Goal: Task Accomplishment & Management: Complete application form

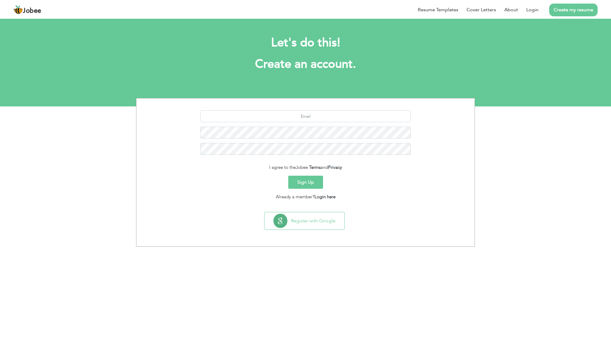
click at [116, 197] on div "I agree to the Jobee Terms and Privacy Sign Up Already a member? Login here Reg…" at bounding box center [305, 172] width 611 height 149
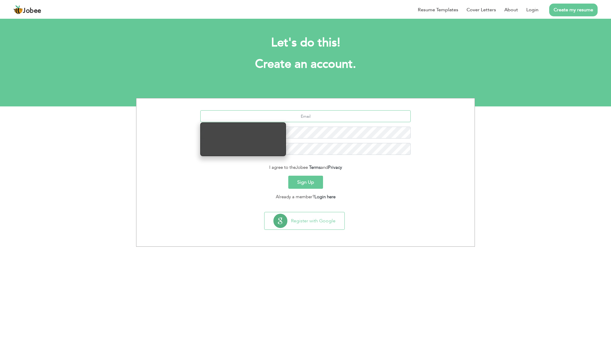
click at [329, 119] on input "text" at bounding box center [305, 116] width 211 height 12
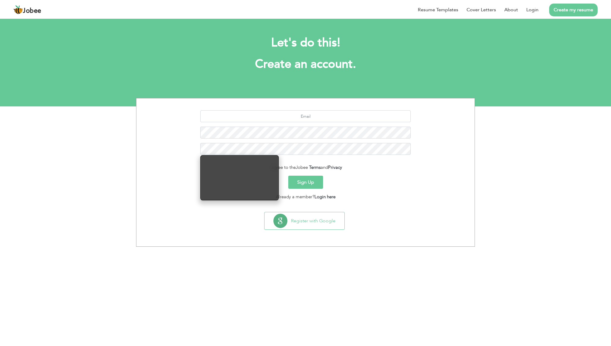
click at [318, 182] on button "Sign Up" at bounding box center [305, 182] width 35 height 13
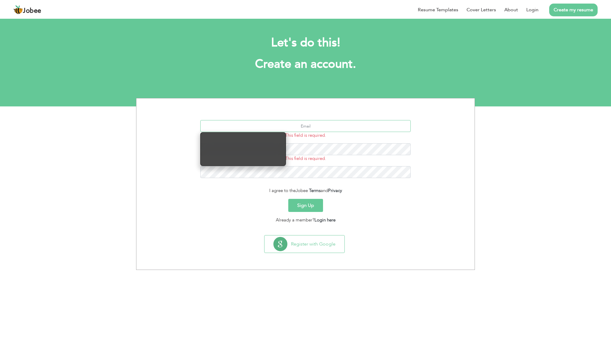
click at [310, 128] on input "text" at bounding box center [305, 126] width 211 height 12
type input "m"
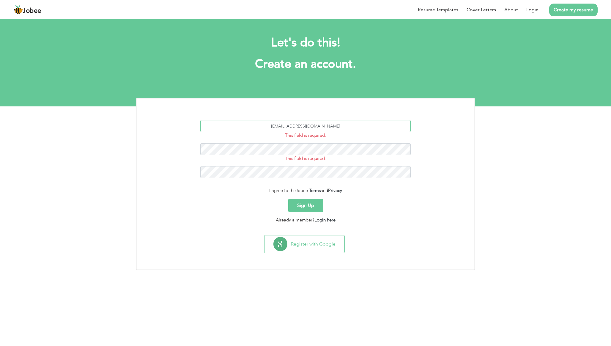
type input "[EMAIL_ADDRESS][DOMAIN_NAME]"
click at [261, 194] on form "ibrahimwazirali38@gmail.com This field is required. This field is required. I a…" at bounding box center [305, 171] width 329 height 103
click at [309, 202] on button "Sign Up" at bounding box center [305, 205] width 35 height 13
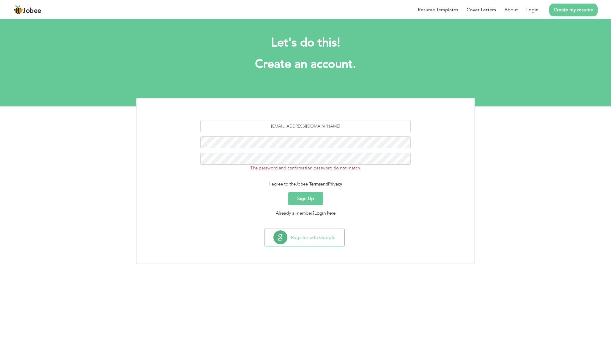
click at [310, 200] on button "Sign Up" at bounding box center [305, 198] width 35 height 13
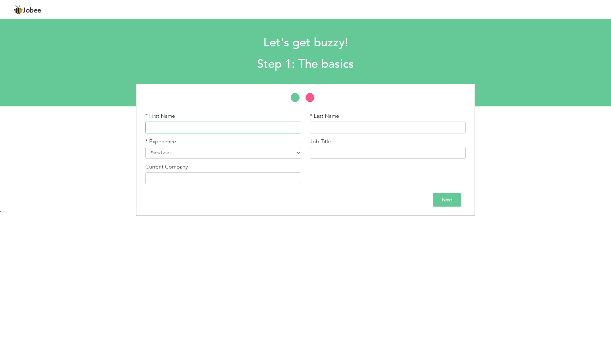
click at [218, 125] on input "text" at bounding box center [223, 128] width 156 height 12
type input "[PERSON_NAME]"
type input "l"
type input "[PERSON_NAME]"
click at [150, 151] on select "Entry Level Less than 1 Year 1 Year 2 Years 3 Years 4 Years 5 Years 6 Years 7 Y…" at bounding box center [223, 153] width 156 height 12
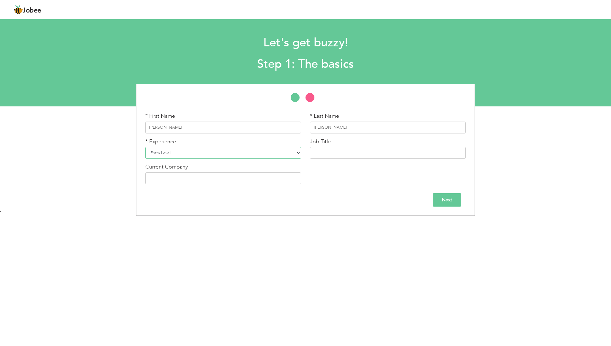
select select "7"
click at [145, 147] on select "Entry Level Less than 1 Year 1 Year 2 Years 3 Years 4 Years 5 Years 6 Years 7 Y…" at bounding box center [223, 153] width 156 height 12
click at [203, 177] on input "text" at bounding box center [223, 178] width 156 height 12
type input "Bitsism"
click at [362, 150] on input "text" at bounding box center [388, 153] width 156 height 12
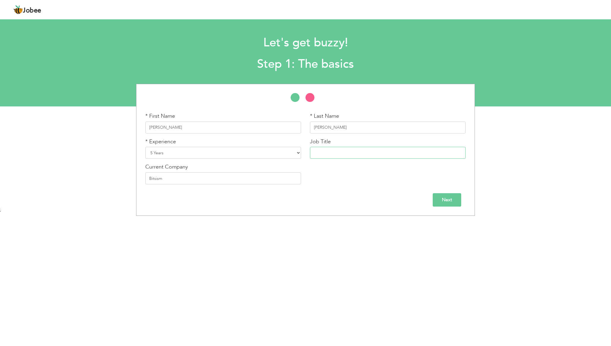
paste input "‭ Assistant‬ ‭ Business Manage‬‭ r"
click at [366, 200] on div "Next" at bounding box center [305, 199] width 321 height 13
click at [334, 152] on input "‭ Assistant‬ ‭ Business Manage‬‭r" at bounding box center [388, 153] width 156 height 12
type input "Assistant‬ ‭Business Manage‬‭r"
click at [356, 197] on div "Next" at bounding box center [305, 199] width 321 height 13
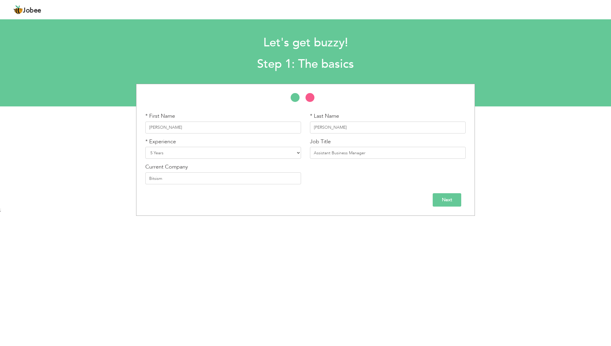
click at [435, 200] on input "Next" at bounding box center [447, 199] width 29 height 13
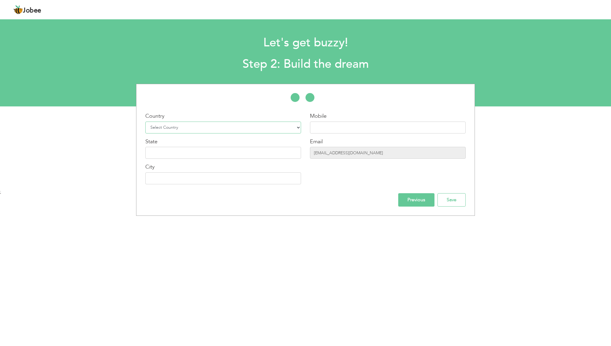
click at [254, 125] on select "Select Country Afghanistan Albania Algeria American Samoa Andorra Angola Anguil…" at bounding box center [223, 128] width 156 height 12
select select "166"
click at [145, 122] on select "Select Country Afghanistan Albania Algeria American Samoa Andorra Angola Anguil…" at bounding box center [223, 128] width 156 height 12
click at [347, 122] on input "text" at bounding box center [388, 128] width 156 height 12
type input "+92341 5941269"
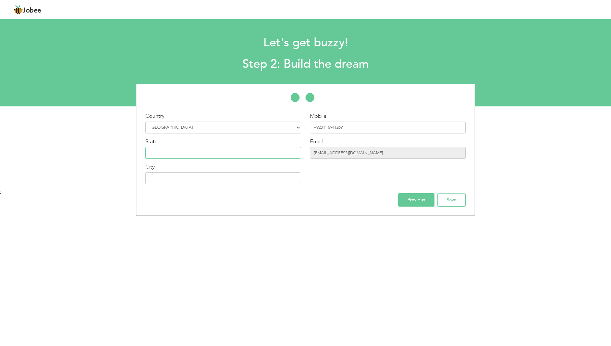
click at [241, 148] on input "text" at bounding box center [223, 153] width 156 height 12
click at [241, 148] on input "[GEOGRAPHIC_DATA]" at bounding box center [223, 153] width 156 height 12
type input "[GEOGRAPHIC_DATA]"
click at [210, 175] on input "text" at bounding box center [223, 178] width 156 height 12
type input "Sialkot"
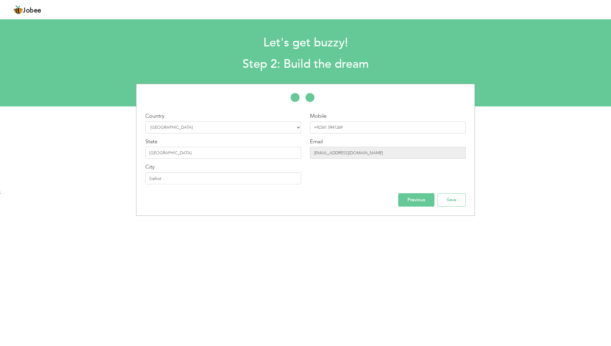
click at [245, 197] on div "Previous Save" at bounding box center [305, 199] width 329 height 13
click at [458, 200] on input "Save" at bounding box center [452, 199] width 28 height 13
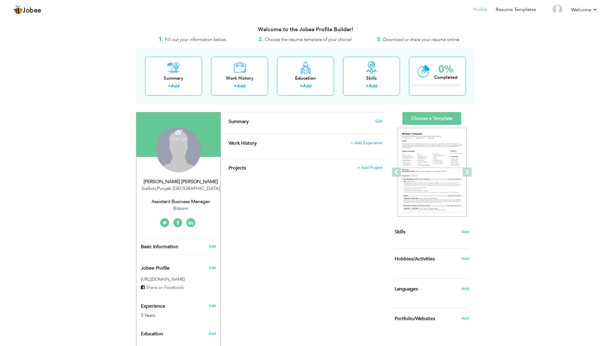
click at [183, 149] on div "Change Remove" at bounding box center [178, 149] width 45 height 45
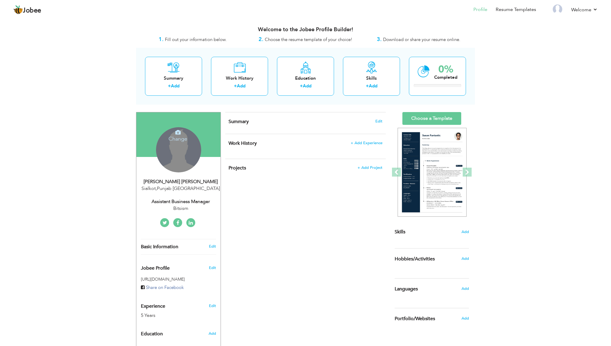
click at [180, 131] on icon at bounding box center [177, 132] width 5 height 5
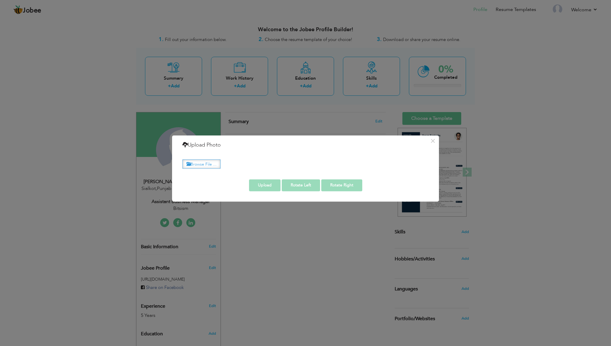
click at [213, 162] on label "Browse File ..." at bounding box center [202, 163] width 38 height 9
click at [0, 0] on input "Browse File ..." at bounding box center [0, 0] width 0 height 0
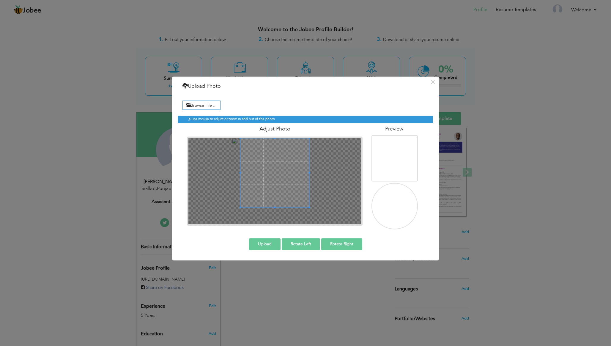
click at [241, 137] on div at bounding box center [275, 181] width 176 height 89
click at [322, 219] on div at bounding box center [275, 181] width 173 height 86
click at [258, 242] on button "Upload" at bounding box center [265, 244] width 32 height 12
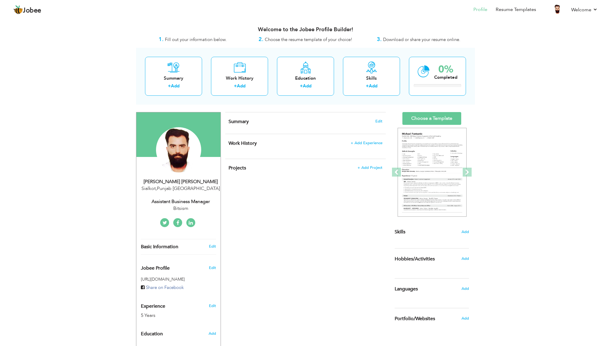
scroll to position [40, 0]
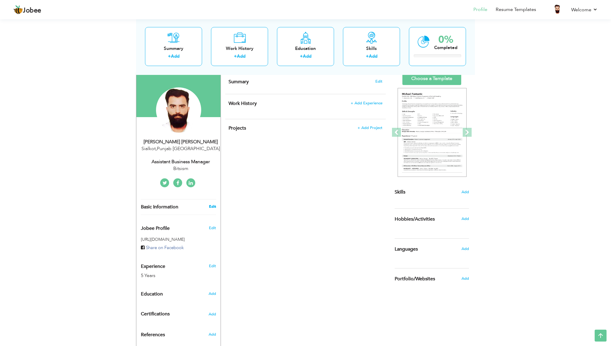
click at [211, 207] on link "Edit" at bounding box center [212, 206] width 7 height 5
type input "[PERSON_NAME]"
type input "+92341 5941269"
select select "number:166"
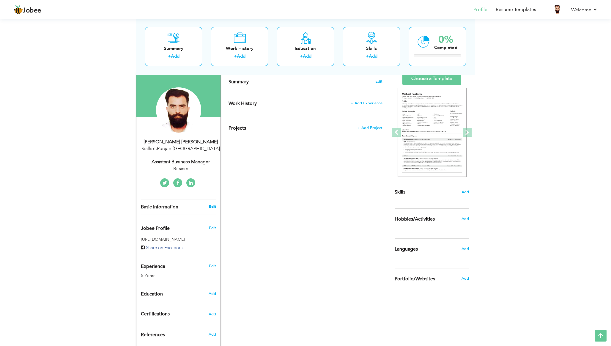
type input "[GEOGRAPHIC_DATA]"
type input "Sialkot"
select select "number:7"
type input "Bitsism"
type input "Assistant‬ ‭Business Manage‬‭r"
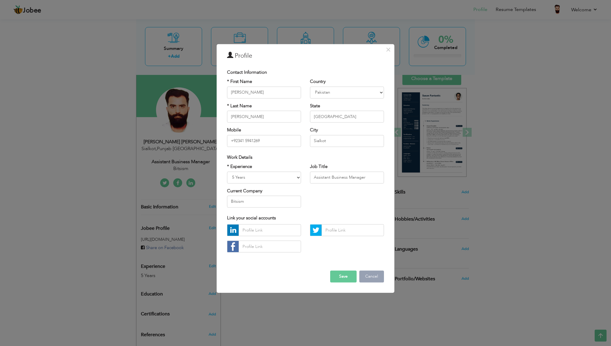
click at [376, 280] on button "Cancel" at bounding box center [371, 277] width 25 height 12
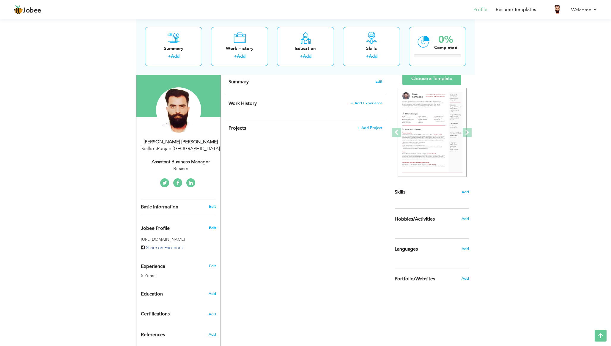
click at [214, 229] on span "Edit" at bounding box center [212, 227] width 7 height 5
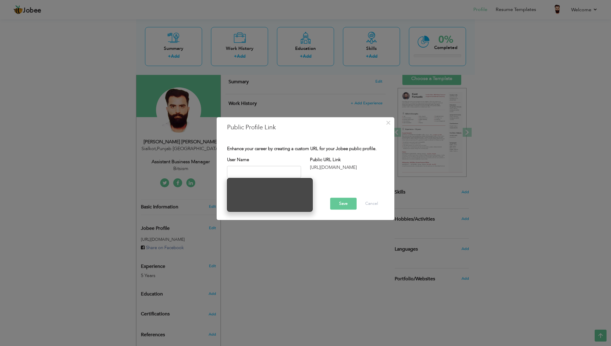
click at [335, 182] on div at bounding box center [306, 185] width 166 height 6
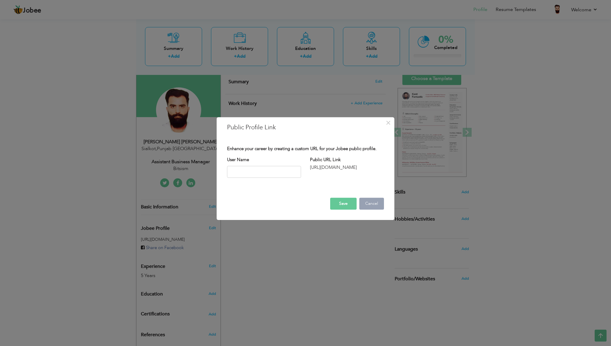
click at [371, 202] on button "Cancel" at bounding box center [371, 204] width 25 height 12
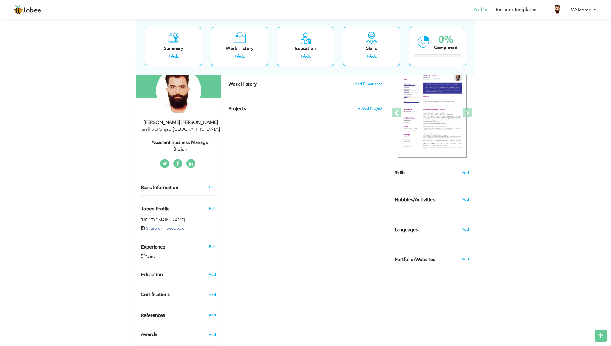
scroll to position [60, 0]
click at [215, 276] on span "Add" at bounding box center [212, 273] width 8 height 5
radio input "true"
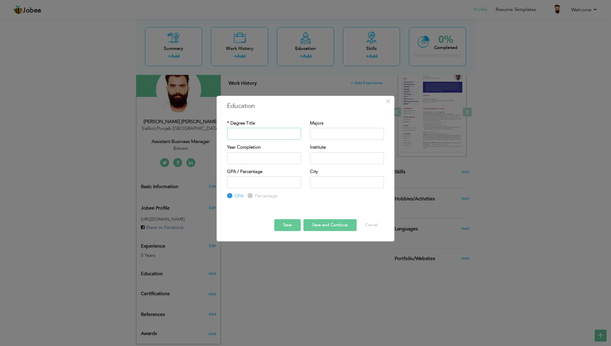
click at [279, 132] on input "text" at bounding box center [264, 134] width 74 height 12
type input "BSSE"
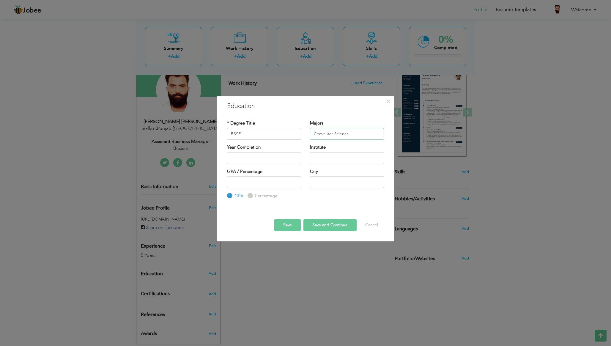
type input "Computer Science"
click at [250, 133] on input "BSSE" at bounding box center [264, 134] width 74 height 12
click at [236, 133] on input "BSSE" at bounding box center [264, 134] width 74 height 12
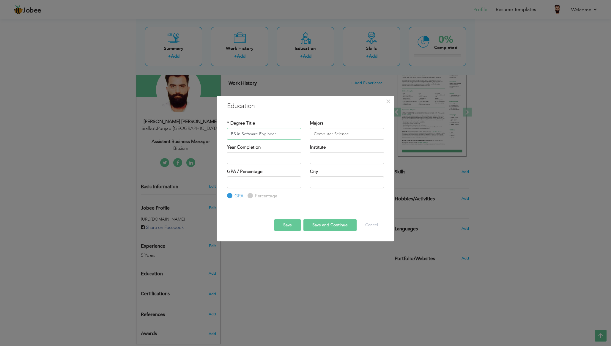
type input "BS in Software Engineer"
type input "2025"
click at [267, 158] on input "2025" at bounding box center [264, 158] width 74 height 12
click at [281, 133] on input "BS in Software Engineer" at bounding box center [264, 134] width 74 height 12
click at [290, 129] on input "BS in Software Engineering" at bounding box center [264, 134] width 74 height 12
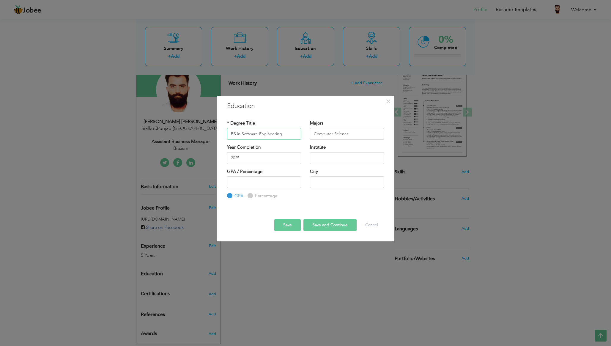
type input "BS in Software Engineering"
click at [280, 157] on input "2025" at bounding box center [264, 158] width 74 height 12
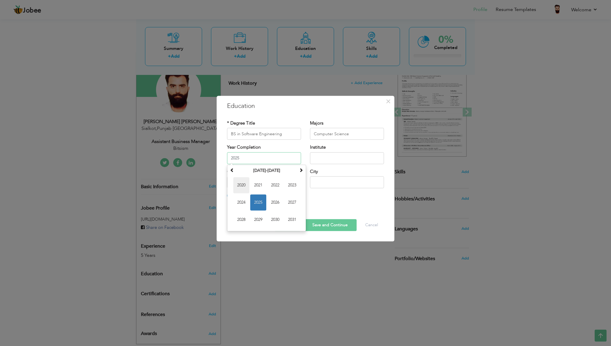
click at [244, 188] on span "2020" at bounding box center [241, 185] width 16 height 16
type input "2020"
click at [348, 151] on div "Institute" at bounding box center [347, 154] width 74 height 20
click at [348, 157] on input "text" at bounding box center [347, 158] width 74 height 12
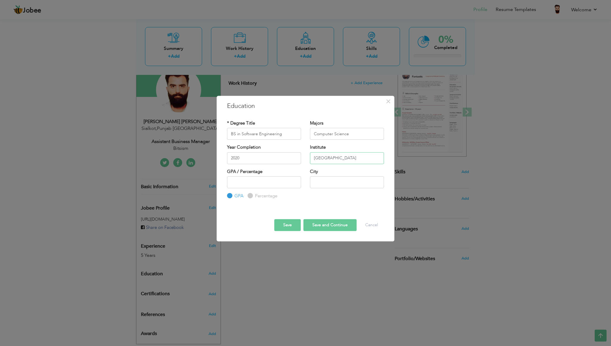
click at [364, 156] on input "University of Gujrat" at bounding box center [347, 158] width 74 height 12
type input "[GEOGRAPHIC_DATA] ([GEOGRAPHIC_DATA] Campus))"
click at [327, 205] on div "Save Save and Continue Delete Cancel" at bounding box center [306, 219] width 166 height 31
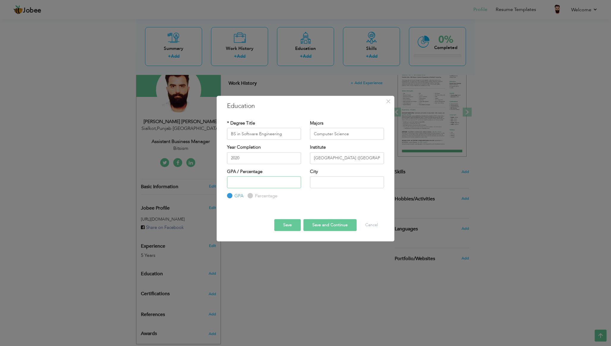
click at [253, 183] on input "number" at bounding box center [264, 182] width 74 height 12
type input "2.2"
click at [250, 198] on input "Percentage" at bounding box center [250, 196] width 4 height 4
radio input "true"
click at [243, 186] on input "2.2" at bounding box center [264, 182] width 74 height 12
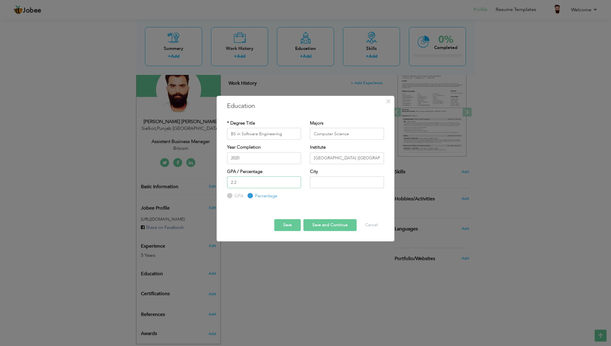
click at [243, 186] on input "2.2" at bounding box center [264, 182] width 74 height 12
type input "64"
click at [317, 185] on input "text" at bounding box center [347, 182] width 74 height 12
type input "[GEOGRAPHIC_DATA]"
click at [255, 182] on input "64" at bounding box center [264, 182] width 74 height 12
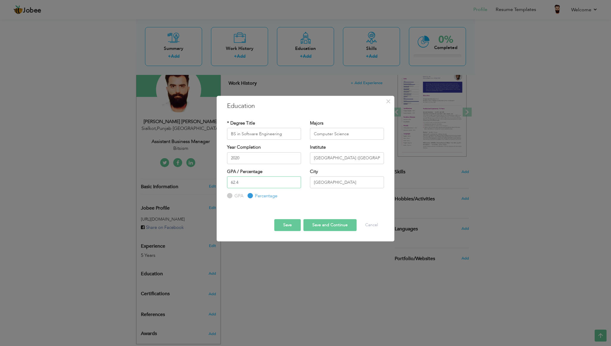
type input "62.4"
click at [323, 202] on div "* Degree Title BS in Software Engineering Majors Computer Science Year Completi…" at bounding box center [306, 160] width 166 height 89
click at [322, 225] on button "Save and Continue" at bounding box center [330, 225] width 53 height 12
radio input "true"
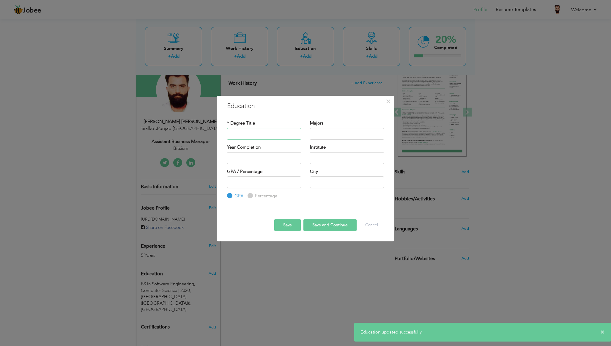
click at [240, 139] on input "text" at bounding box center [264, 134] width 74 height 12
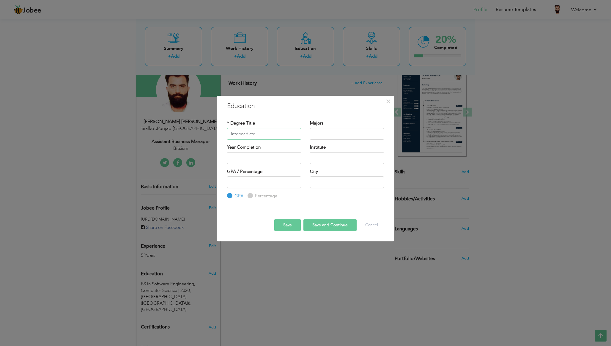
type input "Intermediate"
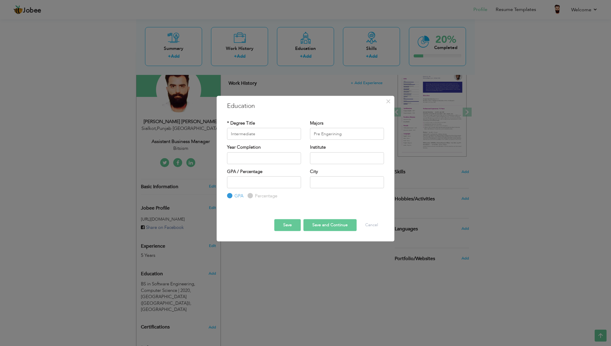
click at [340, 127] on div "Majors Pre Engerining" at bounding box center [347, 130] width 74 height 20
click at [349, 130] on input "Pre Engerining" at bounding box center [347, 134] width 74 height 12
click at [351, 134] on input "Pre Engerining" at bounding box center [347, 134] width 74 height 12
click at [329, 134] on input "Pre Engerining" at bounding box center [347, 134] width 74 height 12
click at [327, 133] on input "Pre Engeering" at bounding box center [347, 134] width 74 height 12
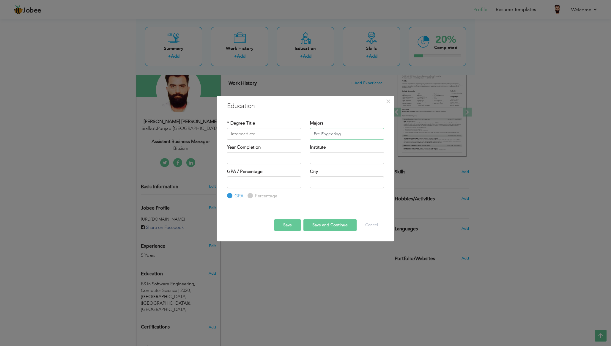
click at [345, 134] on input "Pre Engeering" at bounding box center [347, 134] width 74 height 12
click at [326, 135] on input "Pre Engeering" at bounding box center [347, 134] width 74 height 12
type input "Pre Engineering"
click at [345, 142] on div "Majors Pre Engineering" at bounding box center [347, 132] width 83 height 24
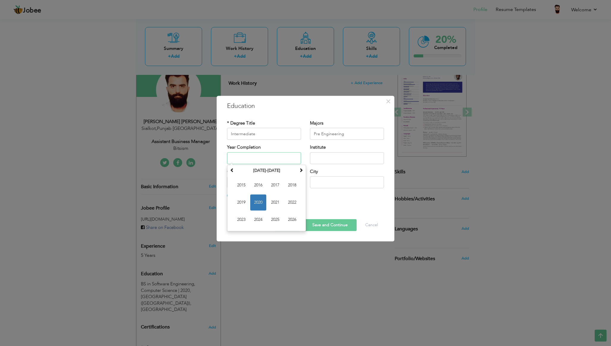
click at [263, 155] on input "text" at bounding box center [264, 158] width 74 height 12
click at [234, 171] on span at bounding box center [232, 170] width 4 height 4
click at [245, 218] on span "2013" at bounding box center [241, 220] width 16 height 16
type input "2013"
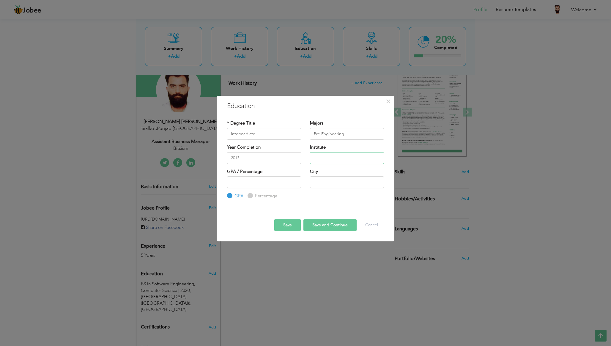
click at [333, 154] on input "text" at bounding box center [347, 158] width 74 height 12
type input "Kashmir Model College"
click at [329, 179] on input "text" at bounding box center [347, 182] width 74 height 12
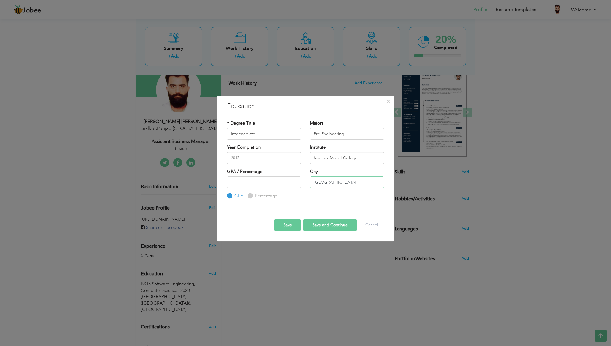
type input "[GEOGRAPHIC_DATA]"
click at [270, 182] on input "number" at bounding box center [264, 182] width 74 height 12
click at [254, 199] on label "Percentage" at bounding box center [266, 196] width 24 height 6
click at [252, 198] on input "Percentage" at bounding box center [250, 196] width 4 height 4
radio input "true"
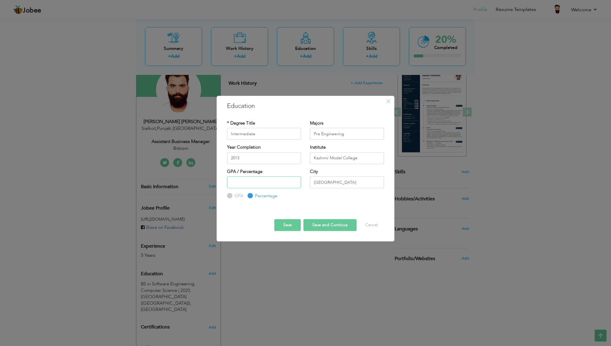
click at [246, 185] on input "number" at bounding box center [264, 182] width 74 height 12
type input "57"
click at [338, 223] on button "Save and Continue" at bounding box center [330, 225] width 53 height 12
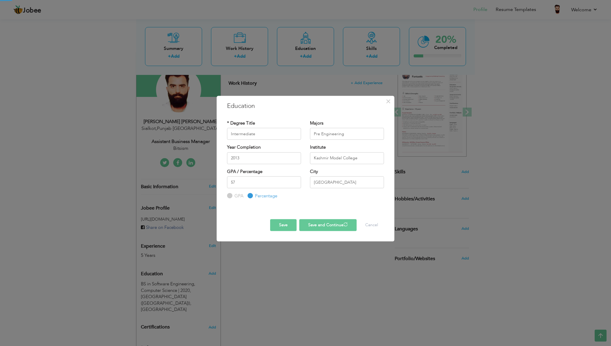
radio input "true"
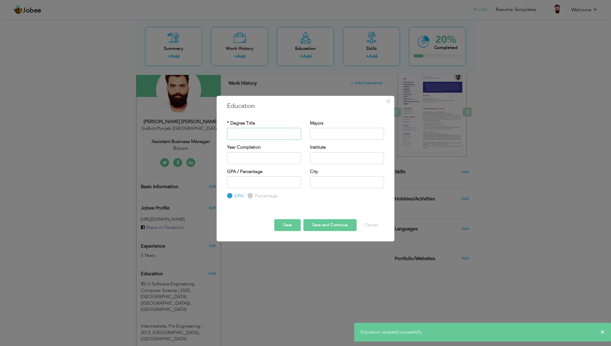
click at [249, 133] on input "text" at bounding box center [264, 134] width 74 height 12
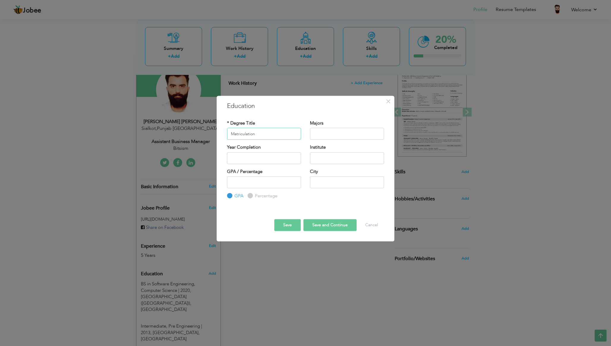
type input "Matriculation"
click at [324, 132] on input "text" at bounding box center [347, 134] width 74 height 12
type input "Science"
click at [280, 156] on input "text" at bounding box center [264, 158] width 74 height 12
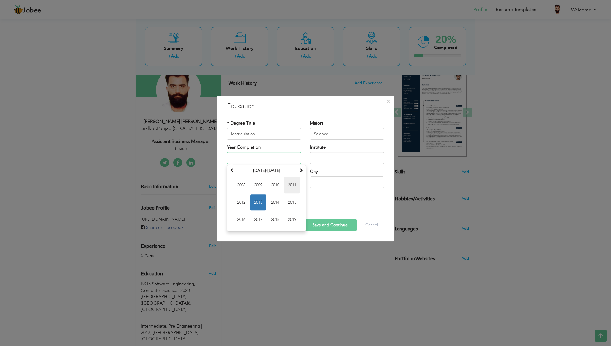
click at [296, 189] on span "2011" at bounding box center [292, 185] width 16 height 16
type input "2011"
click at [342, 161] on input "text" at bounding box center [347, 158] width 74 height 12
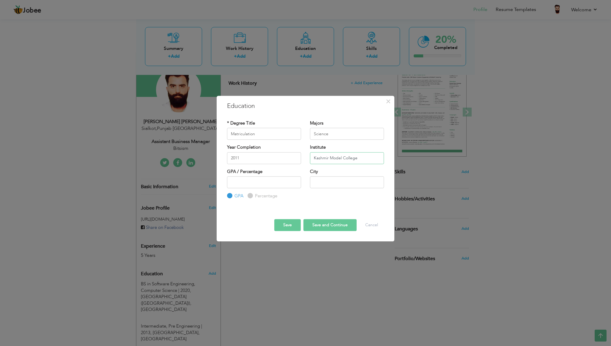
type input "Kashmir Model College"
click at [279, 181] on input "number" at bounding box center [264, 182] width 74 height 12
click at [254, 198] on label "Percentage" at bounding box center [266, 196] width 24 height 6
click at [249, 198] on input "Percentage" at bounding box center [250, 196] width 4 height 4
radio input "true"
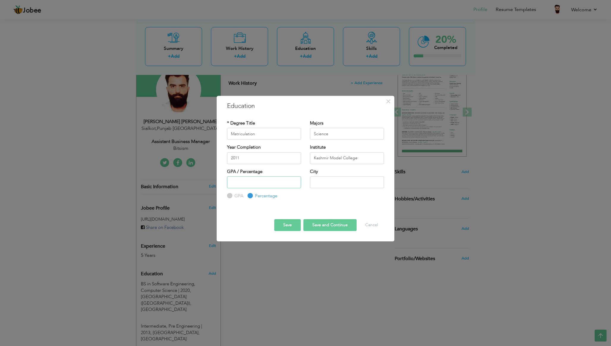
click at [260, 183] on input "number" at bounding box center [264, 182] width 74 height 12
click at [338, 182] on input "text" at bounding box center [347, 182] width 74 height 12
type input "[GEOGRAPHIC_DATA]"
click at [255, 180] on input "number" at bounding box center [264, 182] width 74 height 12
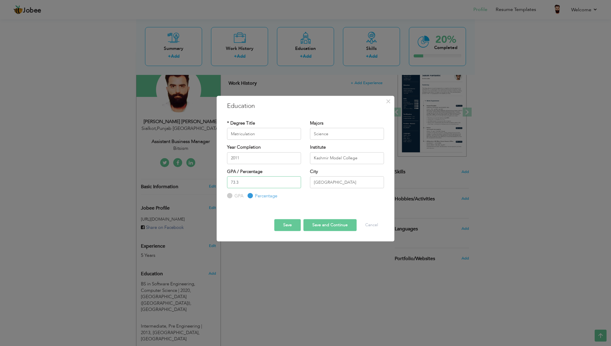
type input "73.3"
click at [294, 224] on button "Save" at bounding box center [287, 225] width 26 height 12
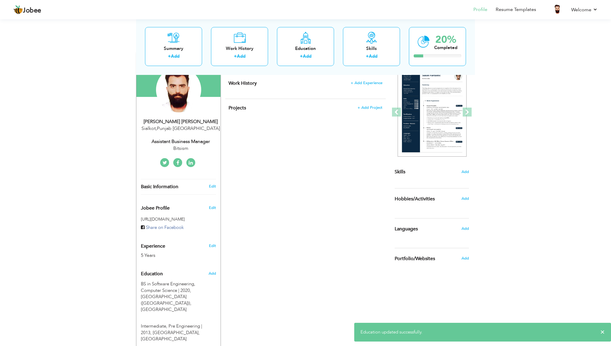
scroll to position [154, 0]
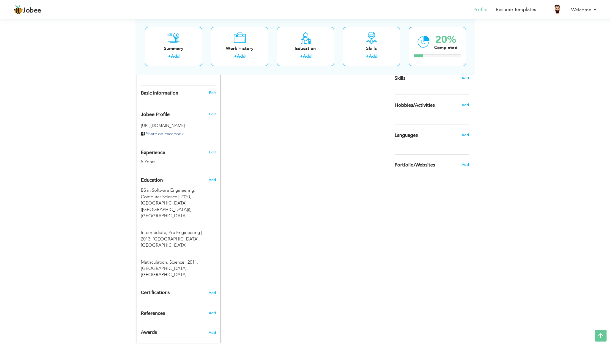
click at [119, 261] on div "View Resume Export PDF Profile Summary Public Link Experience Education Awards …" at bounding box center [305, 107] width 611 height 486
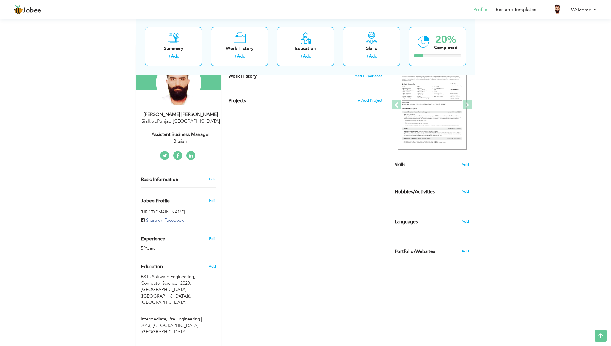
scroll to position [0, 0]
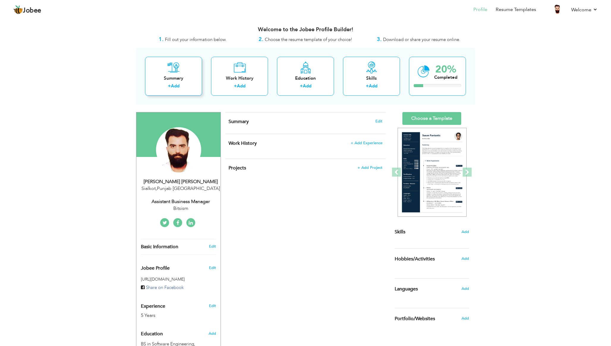
click at [173, 89] on div "+ Add" at bounding box center [174, 87] width 48 height 8
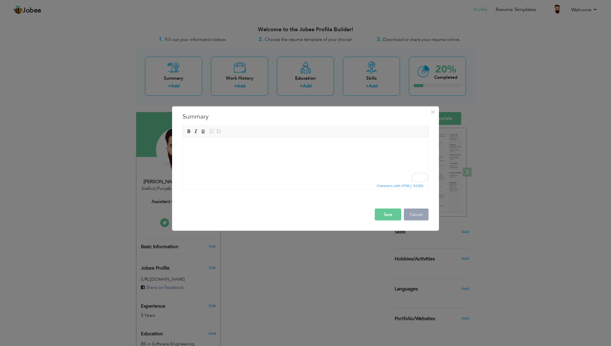
click at [416, 214] on button "Cancel" at bounding box center [416, 215] width 25 height 12
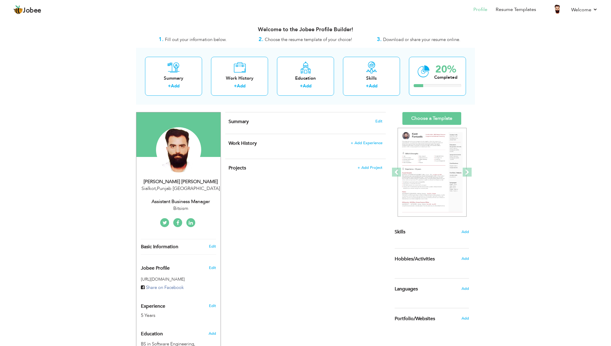
drag, startPoint x: 148, startPoint y: 201, endPoint x: 183, endPoint y: 200, distance: 35.4
click at [183, 200] on div "Assistant‬ ‭Business Manage‬‭r" at bounding box center [181, 201] width 80 height 7
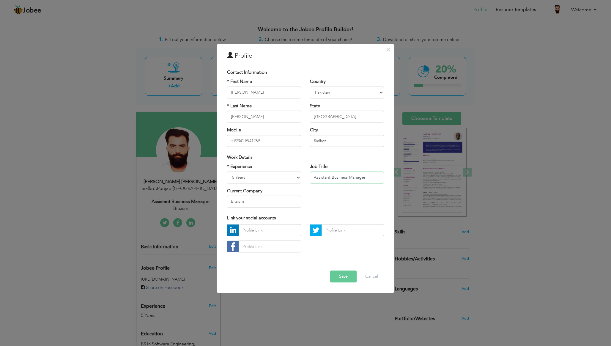
click at [329, 177] on input "Assistant‬ ‭Business Manage‬‭r" at bounding box center [347, 178] width 74 height 12
click at [369, 277] on button "Cancel" at bounding box center [371, 277] width 25 height 12
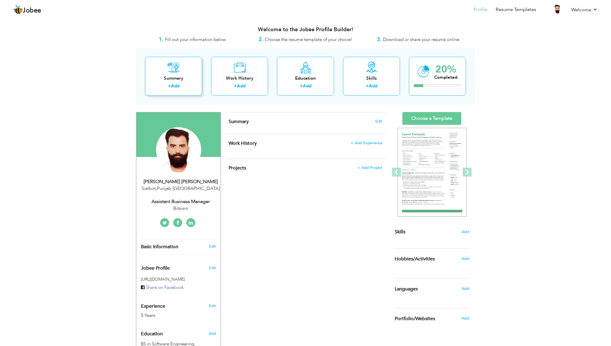
click at [172, 84] on link "Add" at bounding box center [175, 86] width 9 height 6
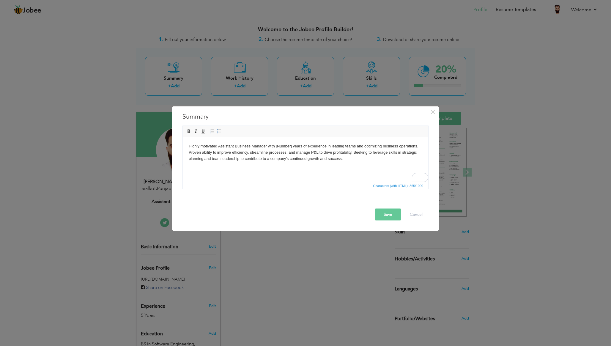
click at [381, 210] on button "Save" at bounding box center [388, 215] width 26 height 12
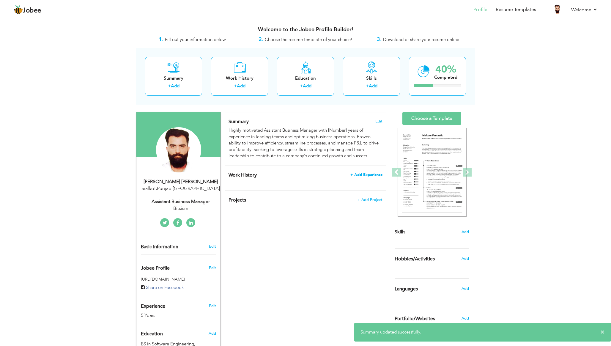
click at [357, 175] on span "+ Add Experience" at bounding box center [367, 175] width 32 height 4
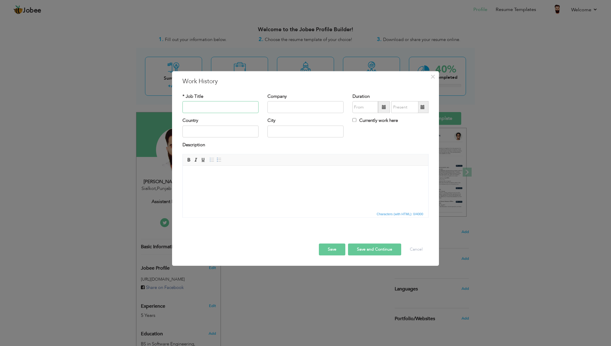
paste input "Assistant‬ ‭Business Manage‬‭r"
type input "Assistant‬ ‭Business Manage‬‭r"
click at [313, 106] on input "text" at bounding box center [306, 107] width 76 height 12
type input "Bitsism"
click at [191, 130] on input "text" at bounding box center [221, 131] width 76 height 12
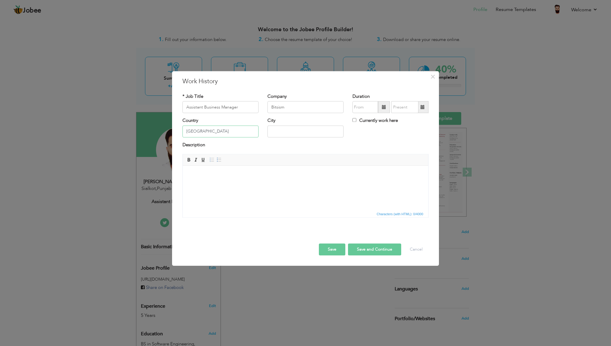
type input "[GEOGRAPHIC_DATA]"
click at [364, 103] on input "09/2025" at bounding box center [366, 107] width 26 height 12
click at [380, 106] on span at bounding box center [384, 107] width 12 height 12
click at [386, 148] on span "2025" at bounding box center [384, 152] width 16 height 16
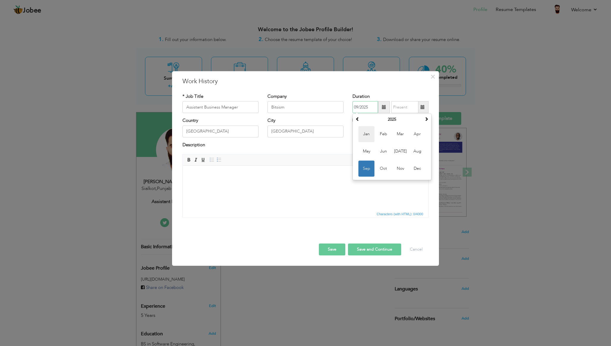
click at [365, 135] on span "Jan" at bounding box center [367, 134] width 16 height 16
type input "01/2025"
click at [420, 110] on span at bounding box center [423, 107] width 12 height 12
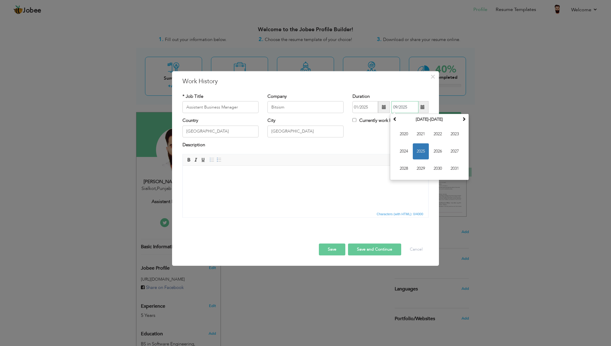
click at [420, 150] on span "2025" at bounding box center [421, 152] width 16 height 16
click at [455, 155] on span "Aug" at bounding box center [455, 152] width 16 height 16
type input "08/2025"
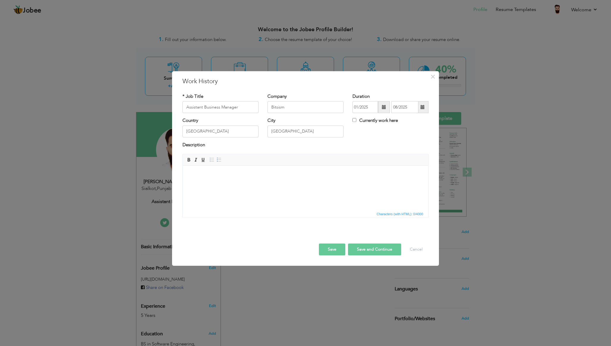
click at [371, 140] on div "Country Pakistan City Lahore Currently work here" at bounding box center [305, 130] width 255 height 24
click at [277, 184] on html at bounding box center [306, 175] width 246 height 18
click at [243, 109] on input "Assistant‬ ‭Business Manage‬‭r" at bounding box center [221, 107] width 76 height 12
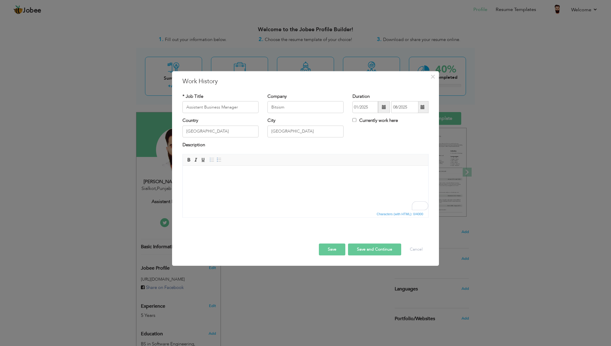
click at [84, 144] on div "× Work History * Job Title Assistant‬ ‭Business Manage‬‭r Company Bitsism Durat…" at bounding box center [305, 173] width 611 height 346
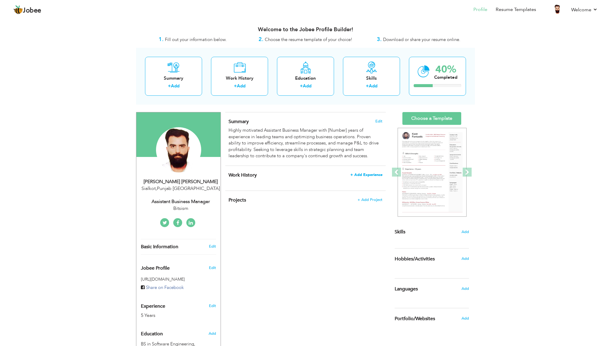
click at [361, 176] on span "+ Add Experience" at bounding box center [367, 175] width 32 height 4
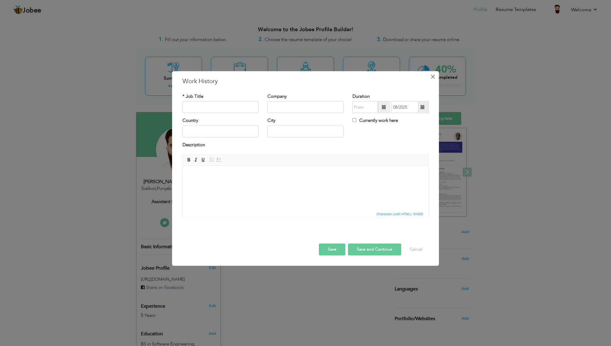
click at [434, 79] on span "×" at bounding box center [433, 76] width 5 height 11
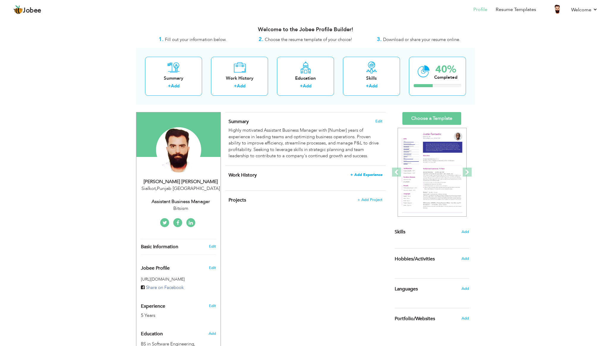
click at [370, 175] on span "+ Add Experience" at bounding box center [367, 175] width 32 height 4
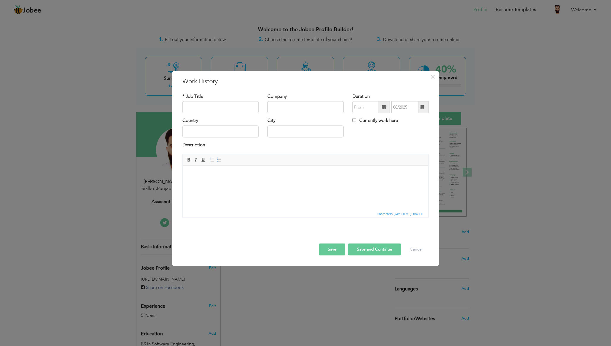
click at [343, 184] on html at bounding box center [306, 175] width 246 height 18
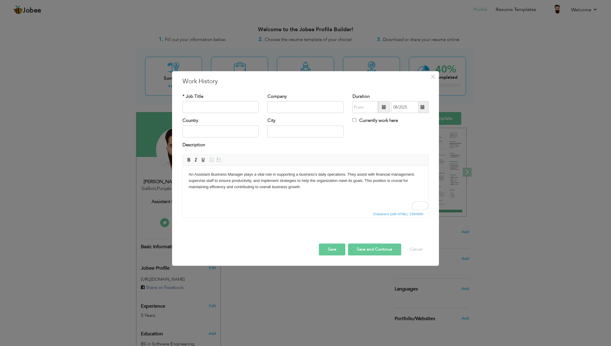
click at [334, 195] on html "An Assistant Business Manager plays a vital role in supporting a business's dai…" at bounding box center [306, 181] width 246 height 30
click at [115, 197] on div "× Work History * Job Title Company Duration 08/2025 Currently work here" at bounding box center [305, 173] width 611 height 346
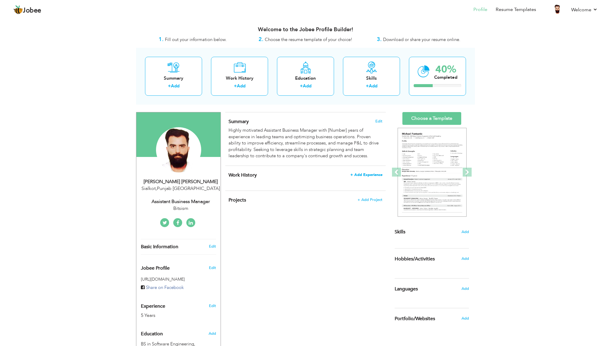
click at [363, 173] on span "+ Add Experience" at bounding box center [367, 175] width 32 height 4
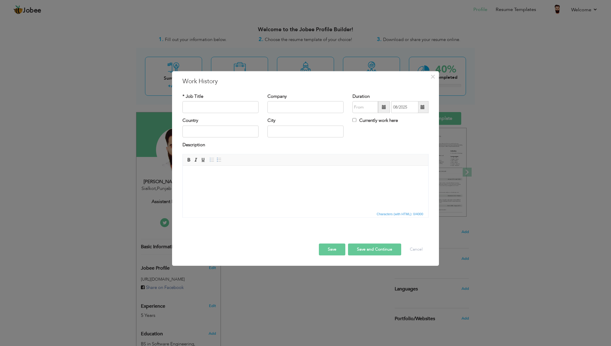
click at [218, 184] on html at bounding box center [306, 175] width 246 height 18
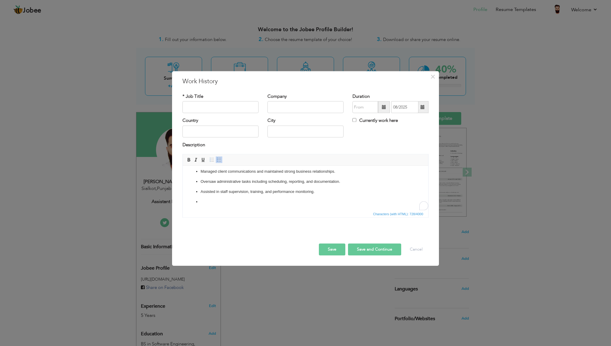
click at [218, 202] on p "To enrich screen reader interactions, please activate Accessibility in Grammarl…" at bounding box center [306, 202] width 210 height 6
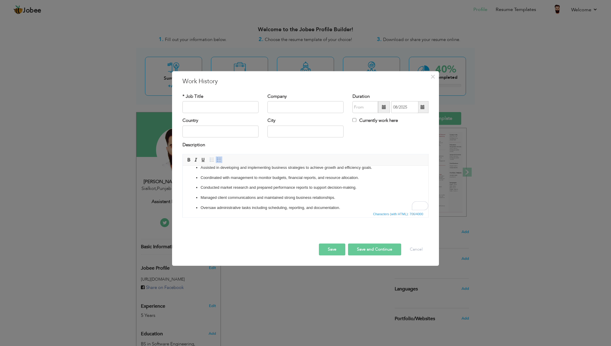
scroll to position [0, 0]
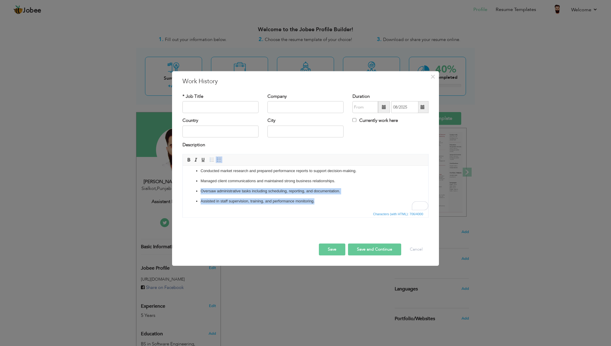
drag, startPoint x: 317, startPoint y: 202, endPoint x: 196, endPoint y: 193, distance: 120.7
click at [196, 193] on ul "Supported day-to-day business operations, ensuring smooth workflow across depar…" at bounding box center [306, 171] width 234 height 67
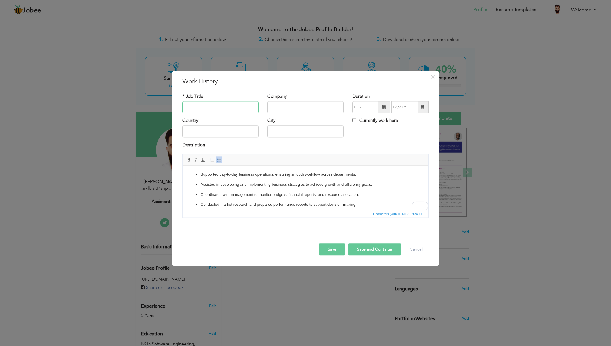
click at [225, 106] on input "text" at bounding box center [221, 107] width 76 height 12
paste input "Assistant‬ ‭Business Manage‬‭r"
type input "Assistant‬ ‭Business Manage‬‭r"
click at [285, 106] on input "text" at bounding box center [306, 107] width 76 height 12
type input "Bitsism"
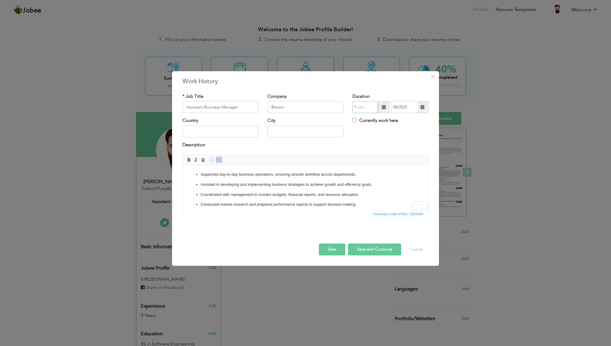
click at [365, 111] on input "text" at bounding box center [366, 107] width 26 height 12
click at [368, 132] on span "Jan" at bounding box center [367, 134] width 16 height 16
type input "01/2025"
click at [233, 127] on input "text" at bounding box center [221, 131] width 76 height 12
type input "[GEOGRAPHIC_DATA]"
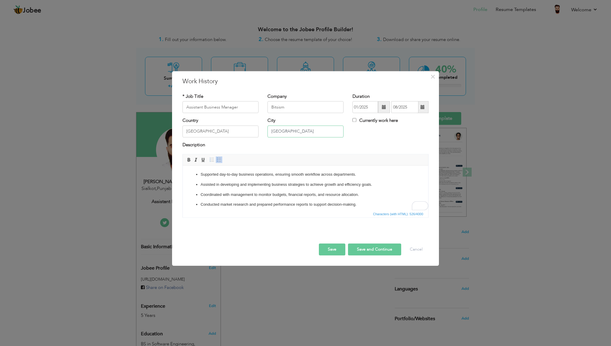
type input "[GEOGRAPHIC_DATA]"
click at [362, 250] on button "Save and Continue" at bounding box center [374, 250] width 53 height 12
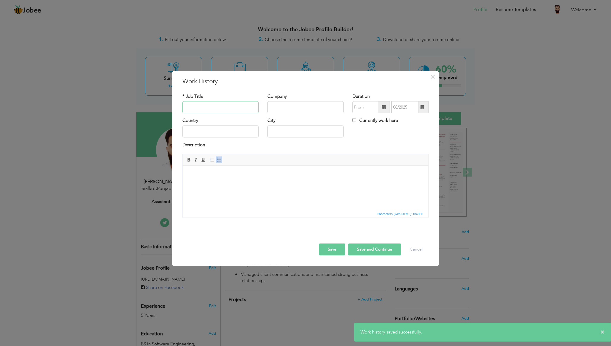
click at [213, 105] on input "text" at bounding box center [221, 107] width 76 height 12
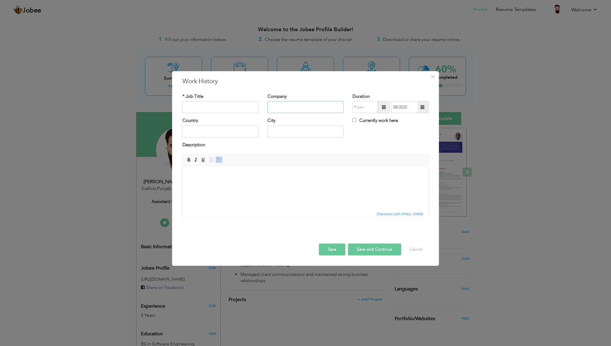
click at [268, 110] on input "text" at bounding box center [306, 107] width 76 height 12
type input "Market Traders"
click at [288, 145] on div "Description" at bounding box center [306, 146] width 246 height 8
click at [234, 133] on input "text" at bounding box center [221, 131] width 76 height 12
type input "[GEOGRAPHIC_DATA]"
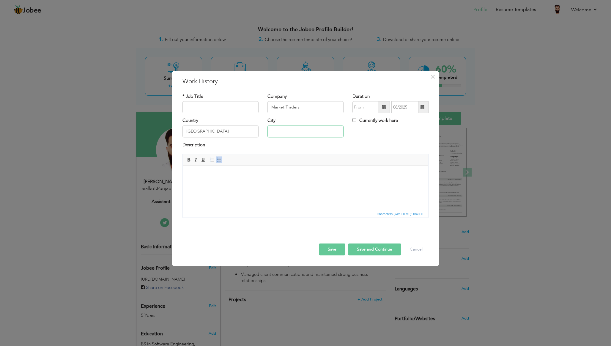
click at [281, 134] on input "text" at bounding box center [306, 131] width 76 height 12
type input "[GEOGRAPHIC_DATA]"
click at [234, 105] on input "text" at bounding box center [221, 107] width 76 height 12
type input "Accoucatant"
click at [250, 95] on div "* Job Title Accoucatant" at bounding box center [221, 103] width 76 height 20
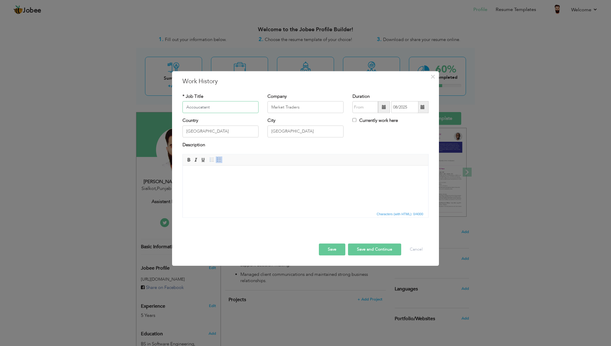
click at [203, 109] on input "Accoucatant" at bounding box center [221, 107] width 76 height 12
click at [95, 149] on div "× Work History * Job Title Accoucatant Company Market Traders Duration" at bounding box center [305, 173] width 611 height 346
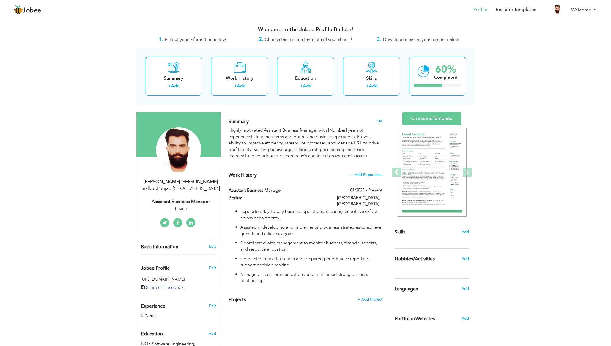
click at [92, 237] on div "View Resume Export PDF Profile Summary Public Link Experience Education Awards …" at bounding box center [305, 261] width 611 height 486
click at [366, 173] on span "+ Add Experience" at bounding box center [367, 175] width 32 height 4
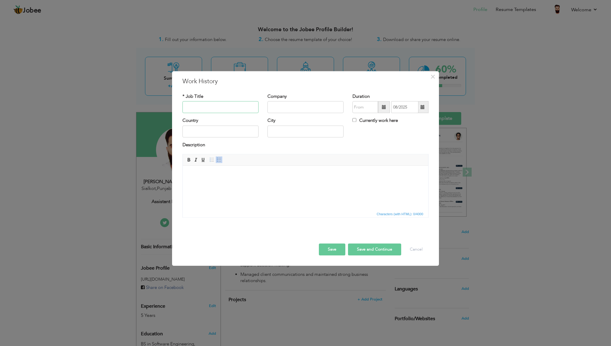
click at [223, 107] on input "text" at bounding box center [221, 107] width 76 height 12
click at [219, 184] on html at bounding box center [306, 175] width 246 height 18
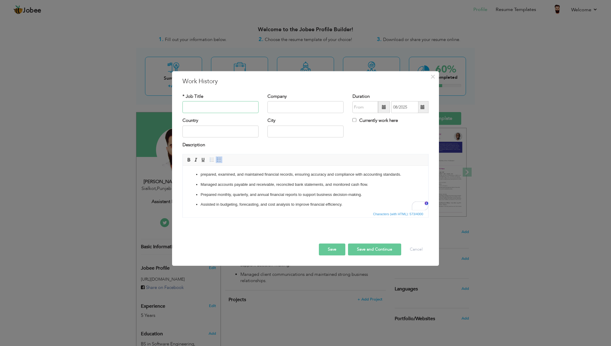
click at [225, 108] on input "text" at bounding box center [221, 107] width 76 height 12
paste input "Accoucatant"
type input "Accountant"
click at [290, 104] on input "text" at bounding box center [306, 107] width 76 height 12
type input "Market Traders"
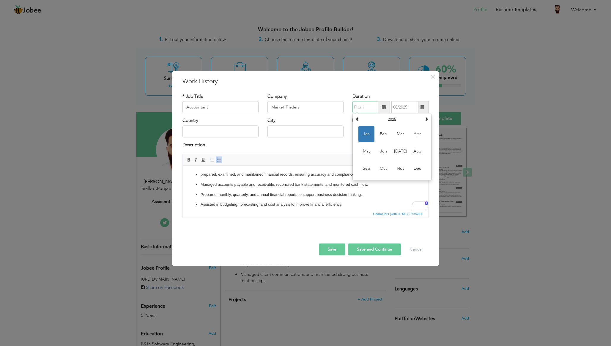
click at [374, 108] on input "text" at bounding box center [366, 107] width 26 height 12
click at [384, 118] on th "2025" at bounding box center [392, 119] width 62 height 9
click at [367, 133] on span "2020" at bounding box center [367, 134] width 16 height 16
click at [401, 135] on span "Mar" at bounding box center [400, 134] width 16 height 16
type input "03/2020"
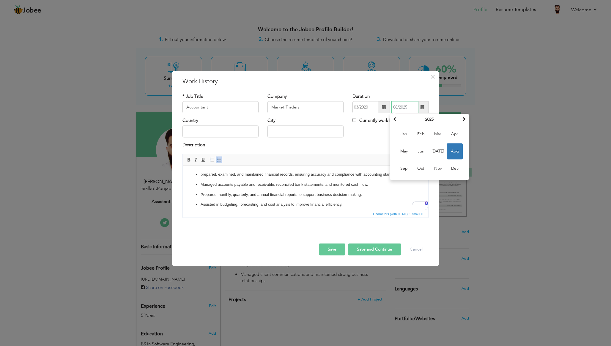
click at [412, 108] on input "08/2025" at bounding box center [405, 107] width 27 height 12
click at [433, 118] on th "2025" at bounding box center [430, 119] width 62 height 9
click at [403, 154] on span "2024" at bounding box center [404, 152] width 16 height 16
click at [433, 165] on span "Nov" at bounding box center [438, 169] width 16 height 16
type input "11/2024"
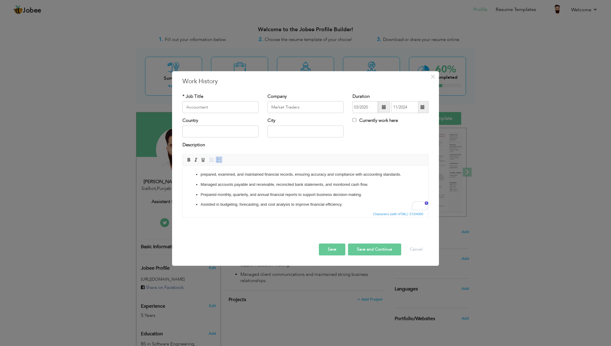
click at [389, 136] on div "Country City Currently work here" at bounding box center [305, 130] width 255 height 24
click at [223, 129] on input "text" at bounding box center [221, 131] width 76 height 12
type input "[GEOGRAPHIC_DATA]"
click at [239, 149] on div "Description" at bounding box center [306, 146] width 246 height 8
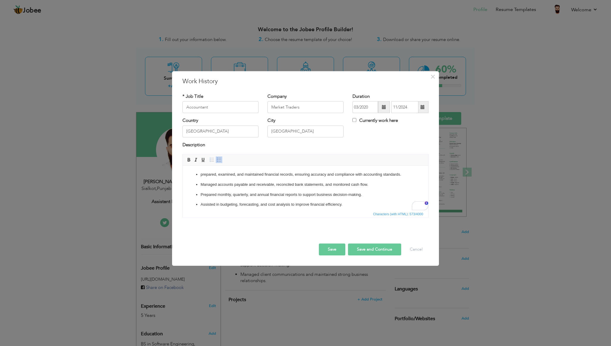
click at [330, 250] on button "Save" at bounding box center [332, 250] width 26 height 12
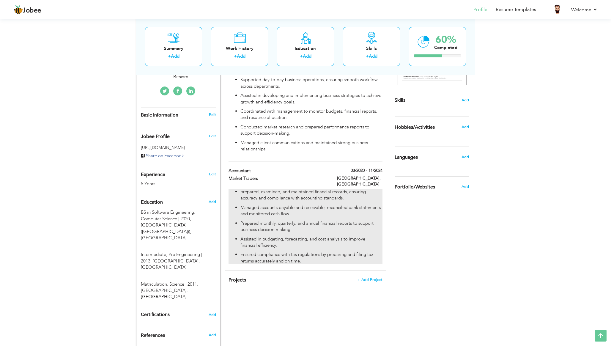
scroll to position [131, 0]
click at [322, 189] on p "prepared, examined, and maintained financial records, ensuring accuracy and com…" at bounding box center [312, 195] width 142 height 13
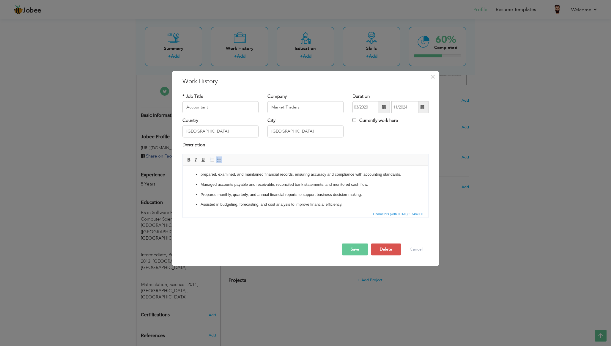
click at [202, 174] on p "prepared, examined, and maintained financial records, ensuring accuracy and com…" at bounding box center [306, 175] width 210 height 6
click at [349, 249] on button "Save" at bounding box center [355, 250] width 26 height 12
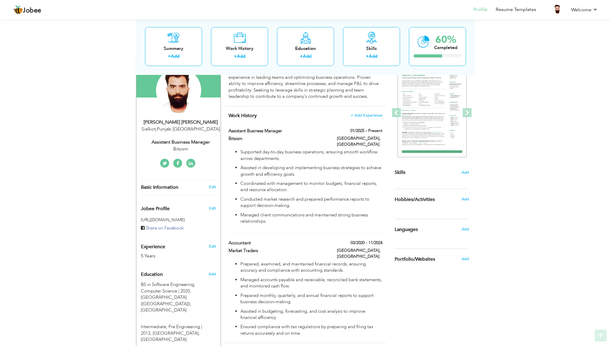
scroll to position [62, 0]
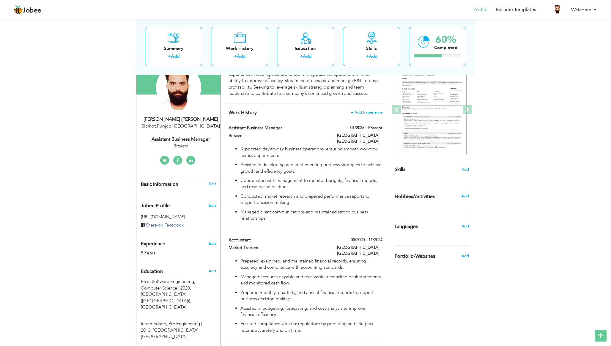
click at [462, 198] on span "Add" at bounding box center [465, 196] width 8 height 5
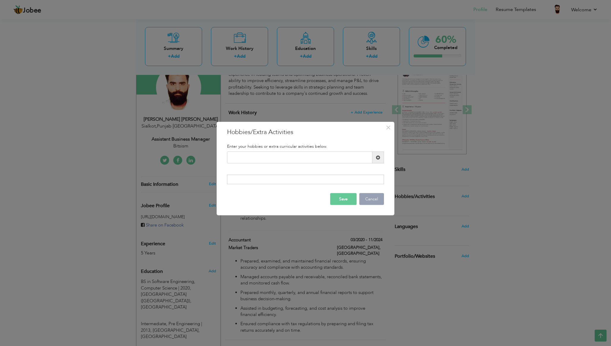
click at [376, 200] on button "Cancel" at bounding box center [371, 199] width 25 height 12
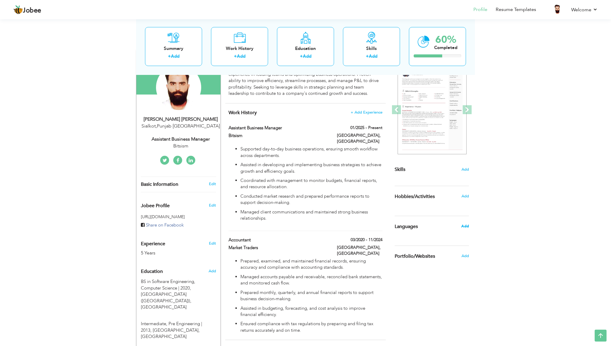
click at [463, 225] on span "Add" at bounding box center [465, 226] width 8 height 5
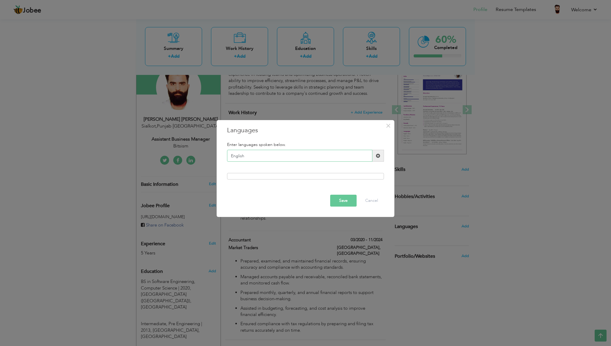
type input "English"
click at [381, 154] on span at bounding box center [379, 156] width 12 height 12
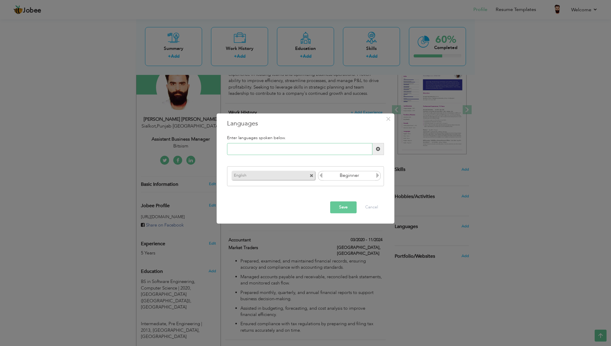
click at [288, 146] on input "text" at bounding box center [299, 149] width 145 height 12
type input "Urdu"
click at [378, 145] on span at bounding box center [379, 149] width 12 height 12
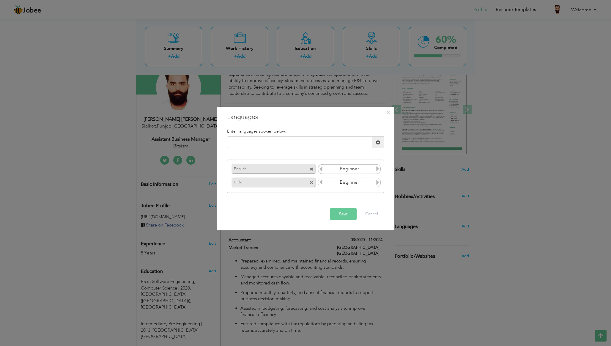
click at [378, 184] on icon at bounding box center [377, 182] width 5 height 5
click at [379, 169] on icon at bounding box center [377, 168] width 5 height 5
click at [350, 212] on button "Save" at bounding box center [343, 214] width 26 height 12
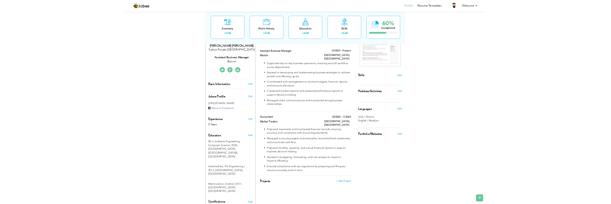
scroll to position [88, 0]
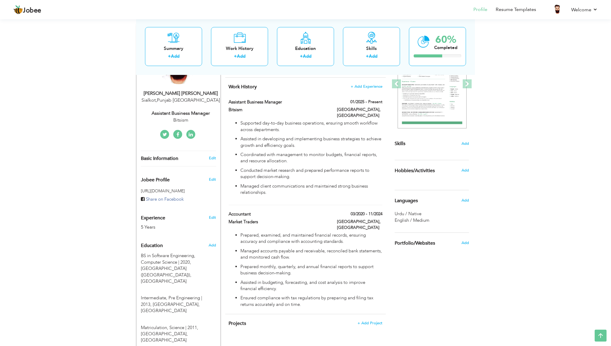
click at [33, 243] on div "View Resume Export PDF Profile Summary Public Link Experience Education Awards …" at bounding box center [305, 173] width 611 height 486
click at [462, 142] on span "Add" at bounding box center [465, 144] width 8 height 6
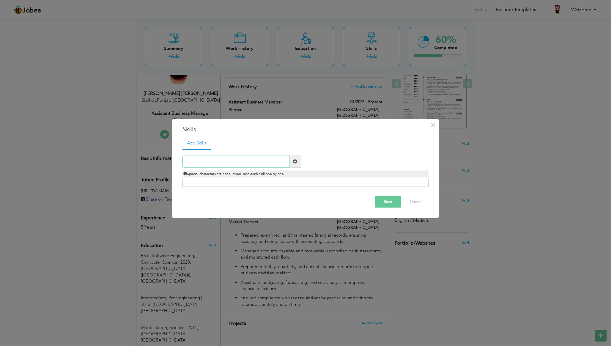
paste input "Financial Management"
type input "Financial Management"
click at [297, 161] on span at bounding box center [295, 161] width 4 height 4
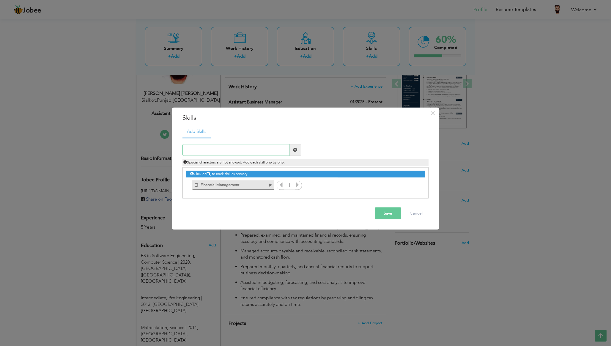
click at [241, 150] on input "text" at bounding box center [236, 150] width 107 height 12
paste input "Soft Skills"
type input "Soft Skills"
click at [296, 152] on span at bounding box center [295, 150] width 4 height 4
click at [229, 148] on input "text" at bounding box center [236, 150] width 107 height 12
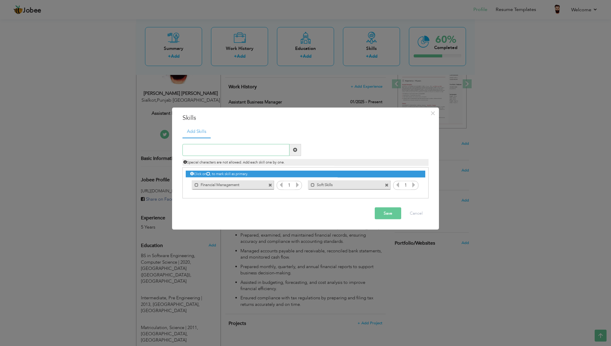
paste input "Business Operations"
type input "Business Operations"
click at [292, 152] on span at bounding box center [296, 150] width 12 height 12
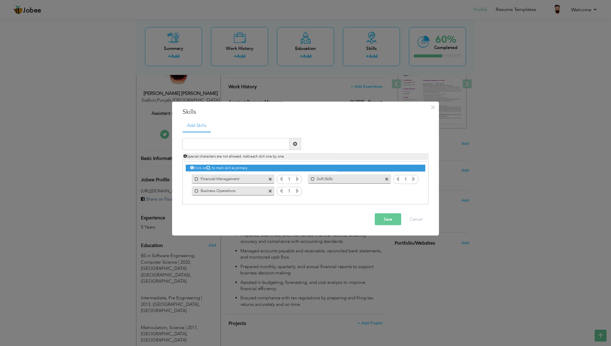
click at [332, 211] on div "Save Cancel" at bounding box center [305, 219] width 255 height 21
click at [298, 180] on icon at bounding box center [297, 178] width 5 height 5
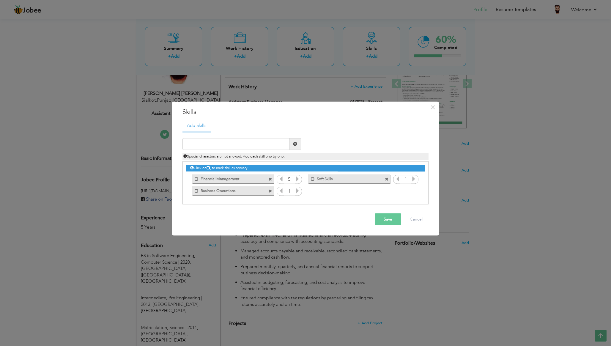
click at [298, 180] on icon at bounding box center [297, 178] width 5 height 5
click at [282, 179] on icon at bounding box center [281, 178] width 5 height 5
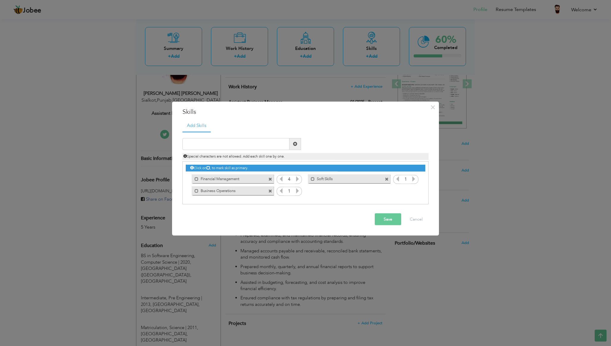
click at [282, 179] on icon at bounding box center [281, 178] width 5 height 5
click at [299, 180] on icon at bounding box center [297, 178] width 5 height 5
click at [282, 180] on icon at bounding box center [281, 178] width 5 height 5
click at [298, 180] on icon at bounding box center [297, 178] width 5 height 5
click at [299, 193] on icon at bounding box center [297, 190] width 5 height 5
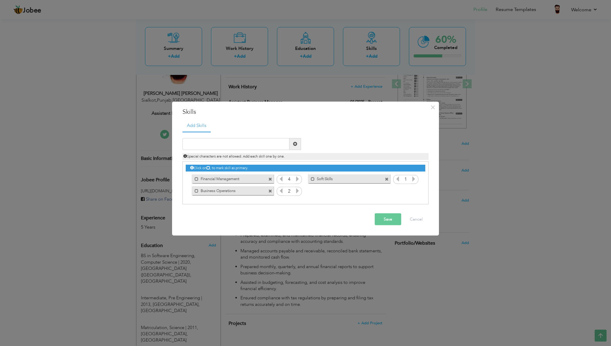
click at [299, 193] on icon at bounding box center [297, 190] width 5 height 5
click at [281, 190] on icon at bounding box center [281, 190] width 5 height 5
click at [412, 180] on icon at bounding box center [413, 178] width 5 height 5
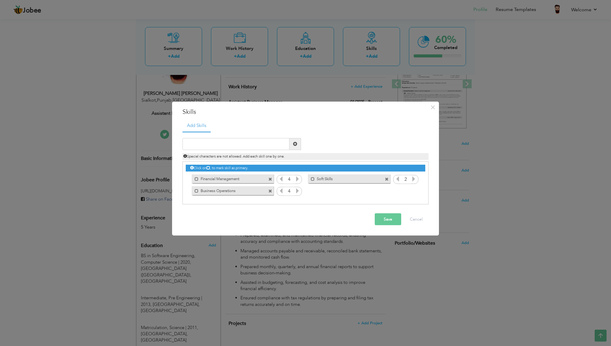
click at [412, 180] on icon at bounding box center [413, 178] width 5 height 5
click at [389, 218] on button "Save" at bounding box center [388, 219] width 26 height 12
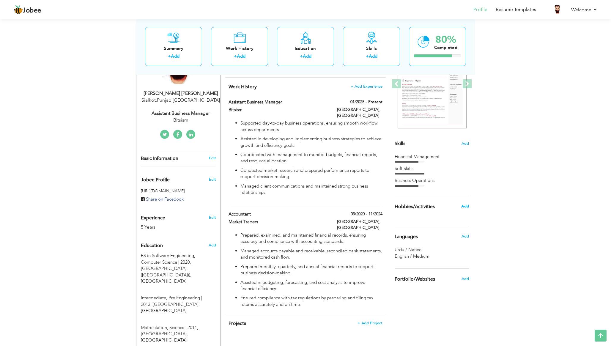
click at [467, 205] on span "Add" at bounding box center [465, 206] width 8 height 5
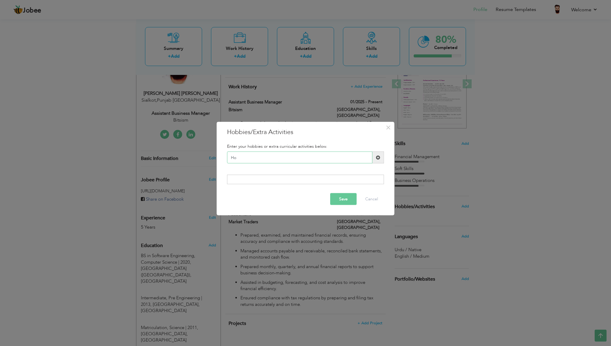
type input "H"
drag, startPoint x: 294, startPoint y: 131, endPoint x: 221, endPoint y: 132, distance: 72.8
click at [221, 132] on div "× Hobbies/Extra Activities Enter your hobbies or extra curricular activities be…" at bounding box center [306, 169] width 178 height 94
drag, startPoint x: 227, startPoint y: 132, endPoint x: 293, endPoint y: 136, distance: 66.1
click at [293, 136] on h3 "Hobbies/Extra Activities" at bounding box center [305, 132] width 157 height 9
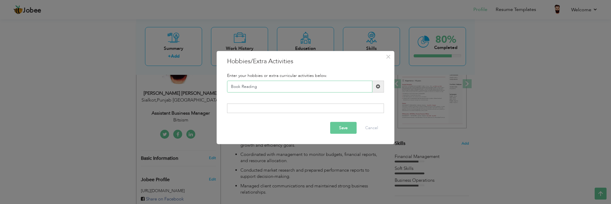
click at [345, 88] on input "Book Reading" at bounding box center [299, 87] width 145 height 12
paste input "Volunteer"
type input "Volunteering"
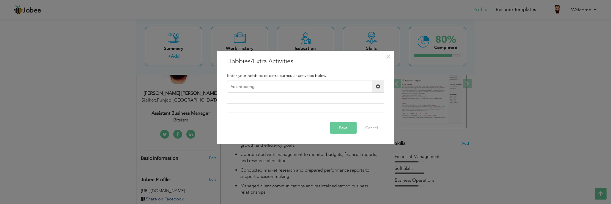
click at [376, 89] on span at bounding box center [379, 87] width 12 height 12
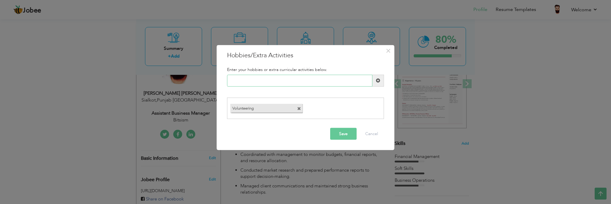
click at [334, 82] on input "text" at bounding box center [299, 81] width 145 height 12
paste input "Reading business"
type input "Reading business"
click at [376, 81] on span at bounding box center [378, 80] width 4 height 4
click at [314, 81] on input "text" at bounding box center [299, 81] width 145 height 12
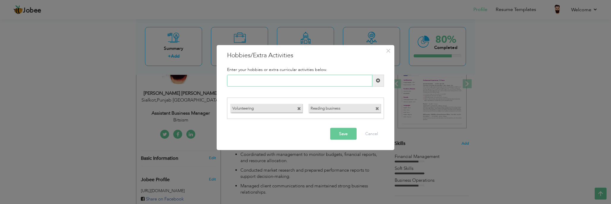
paste input "Traveling and exploring d"
type input "Traveling"
click at [343, 138] on button "Save" at bounding box center [343, 134] width 26 height 12
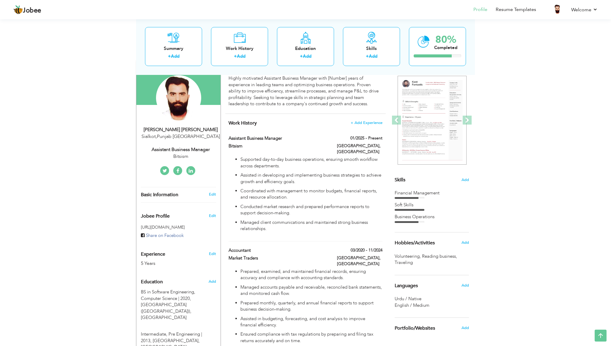
scroll to position [0, 0]
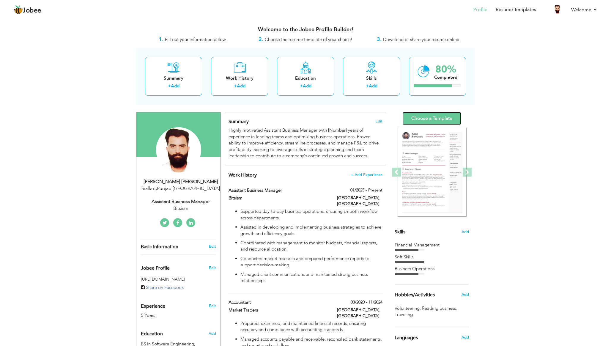
click at [432, 120] on link "Choose a Template" at bounding box center [432, 118] width 59 height 13
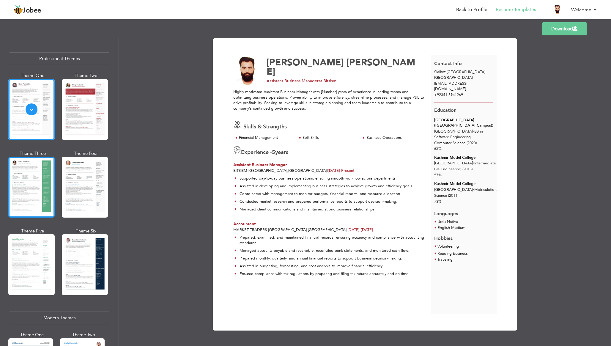
click at [12, 185] on div at bounding box center [31, 187] width 46 height 61
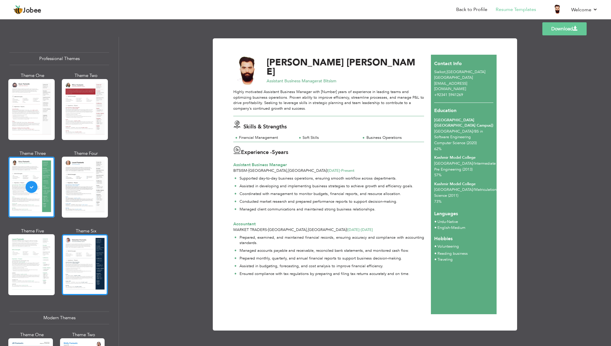
click at [87, 256] on div at bounding box center [85, 264] width 46 height 61
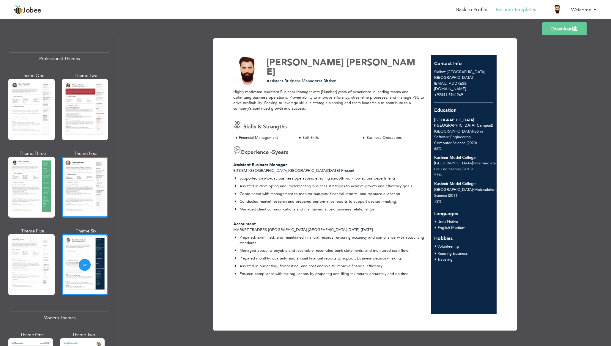
click at [91, 189] on div at bounding box center [85, 187] width 46 height 61
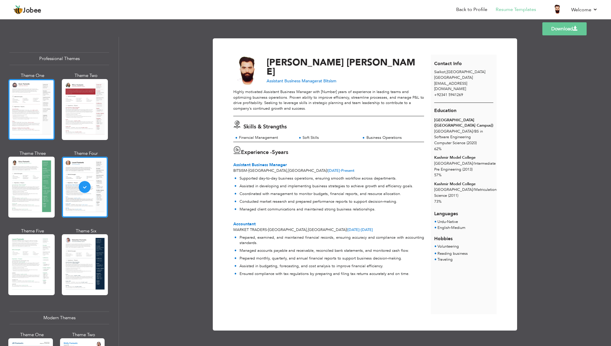
click at [38, 109] on div at bounding box center [31, 109] width 46 height 61
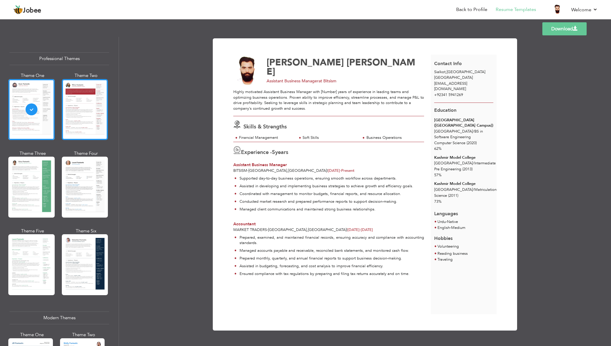
click at [80, 117] on div at bounding box center [85, 109] width 46 height 61
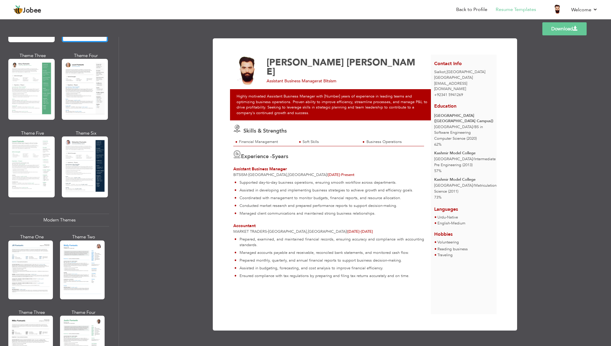
scroll to position [99, 0]
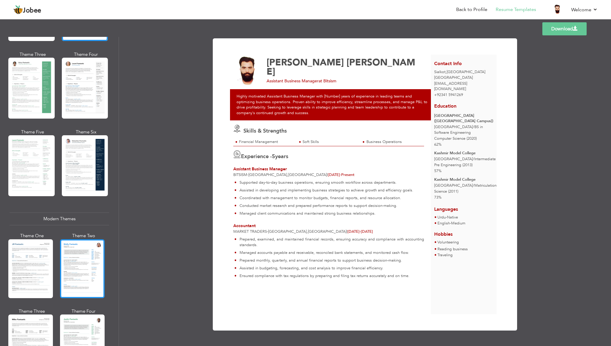
click at [87, 262] on div at bounding box center [82, 268] width 45 height 59
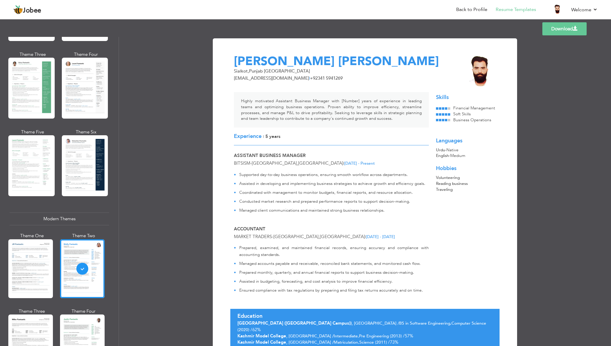
scroll to position [25, 0]
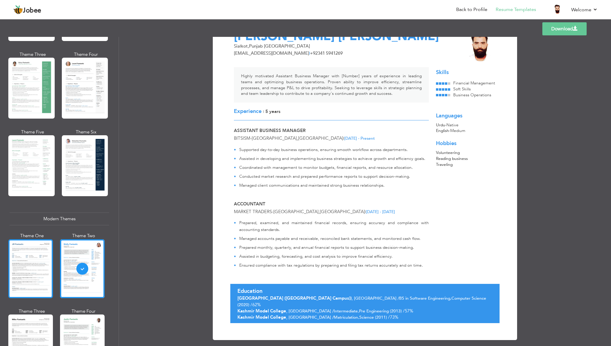
click at [34, 273] on div at bounding box center [30, 268] width 45 height 59
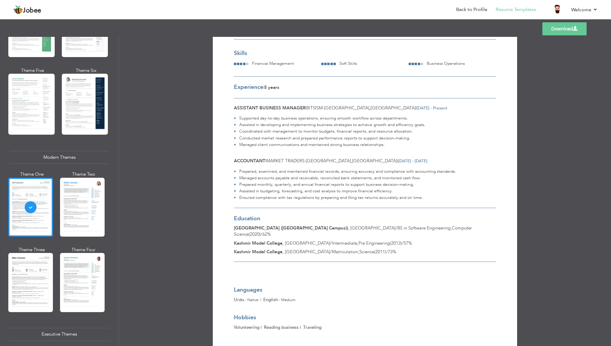
scroll to position [161, 0]
click at [74, 278] on div at bounding box center [82, 282] width 45 height 59
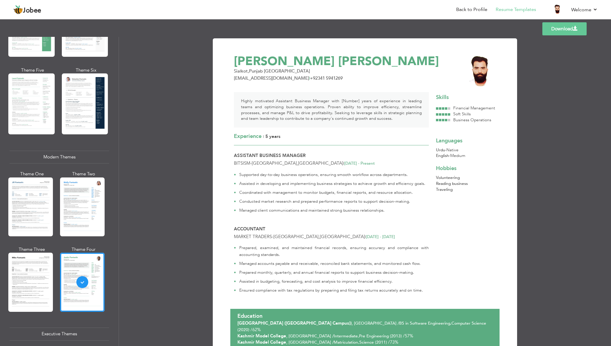
scroll to position [25, 0]
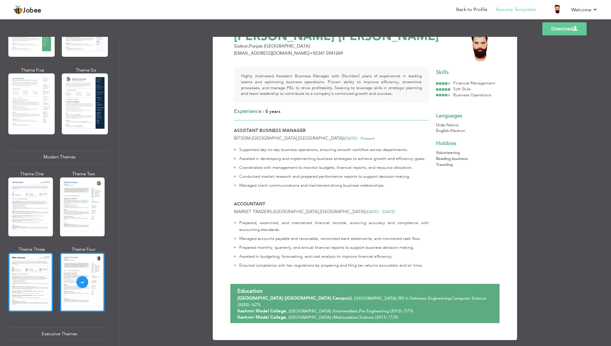
click at [37, 286] on div at bounding box center [30, 282] width 45 height 59
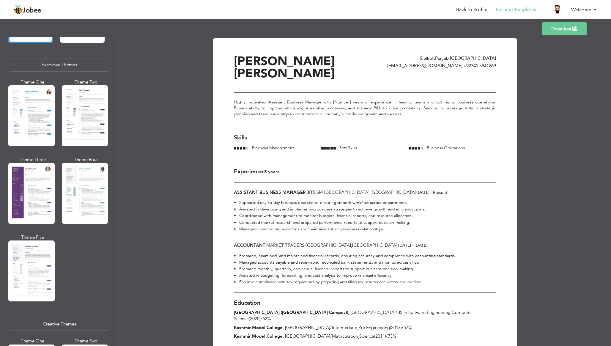
scroll to position [430, 0]
click at [37, 183] on div at bounding box center [31, 193] width 46 height 61
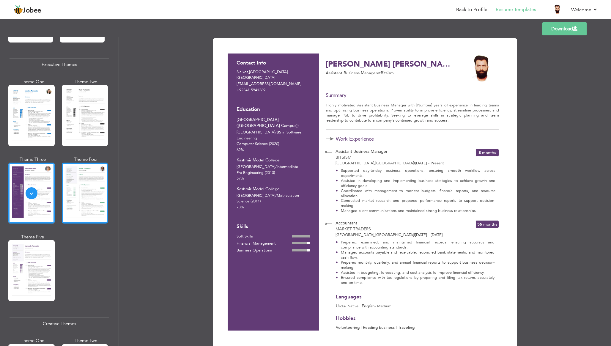
click at [89, 194] on div at bounding box center [85, 193] width 46 height 61
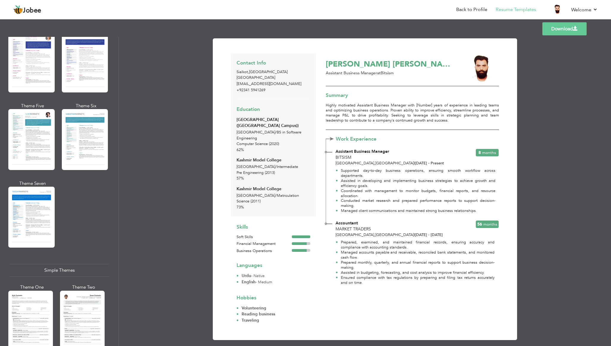
scroll to position [903, 0]
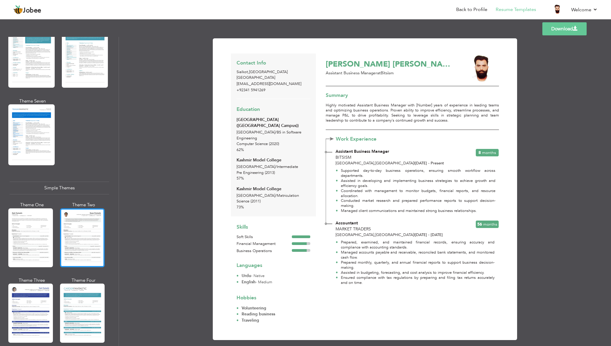
click at [76, 224] on div at bounding box center [82, 237] width 45 height 59
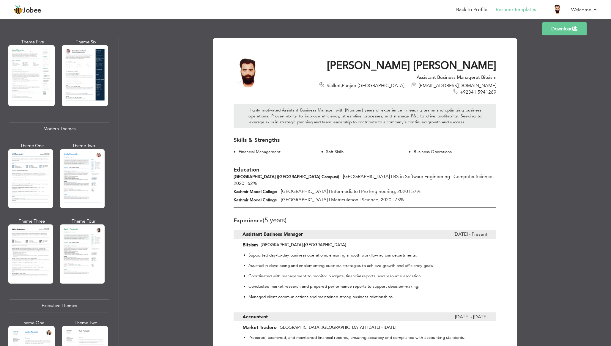
scroll to position [0, 0]
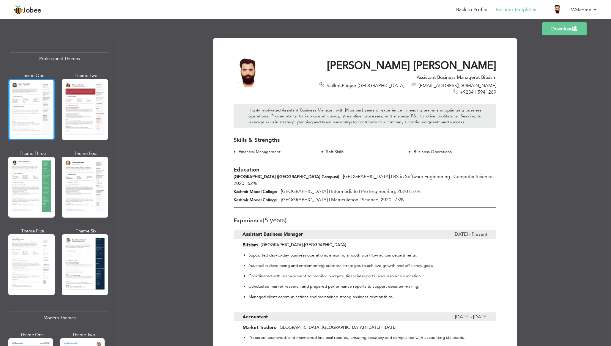
click at [19, 119] on div at bounding box center [31, 109] width 46 height 61
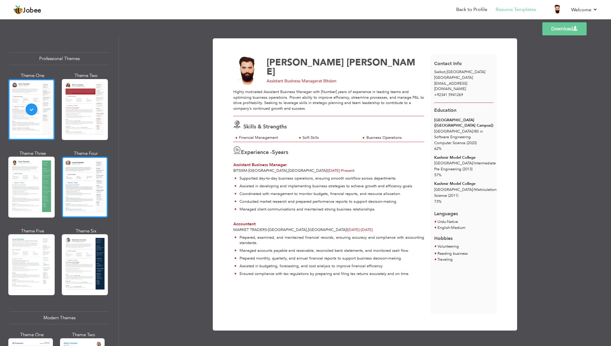
click at [80, 168] on div at bounding box center [85, 187] width 46 height 61
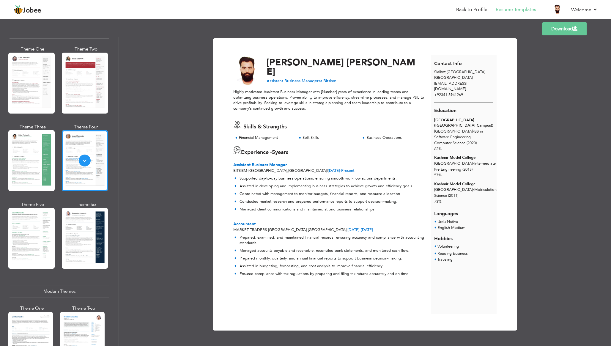
scroll to position [29, 0]
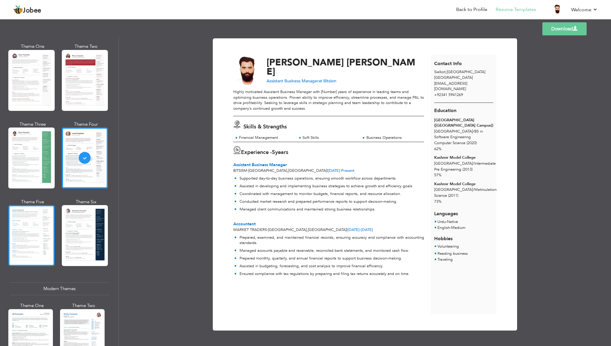
click at [32, 223] on div at bounding box center [31, 235] width 46 height 61
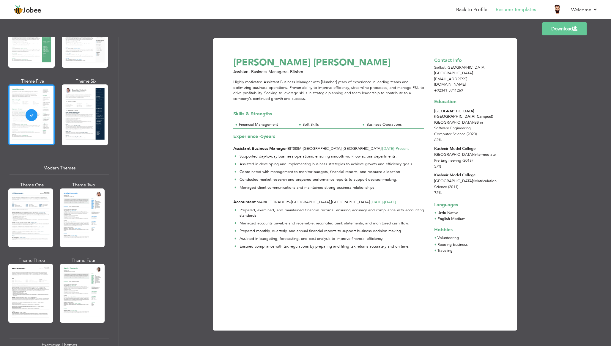
scroll to position [153, 0]
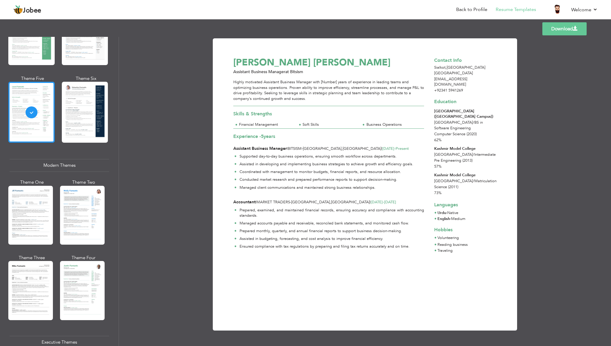
click at [32, 223] on div at bounding box center [30, 215] width 45 height 59
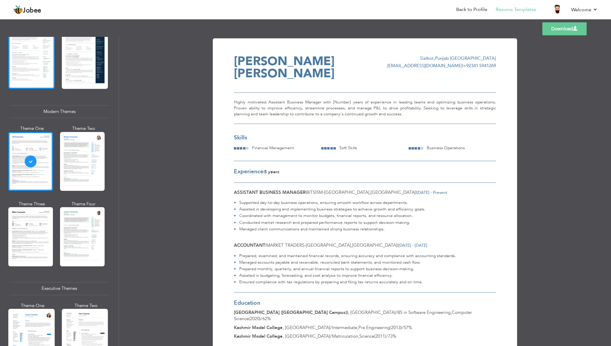
scroll to position [211, 0]
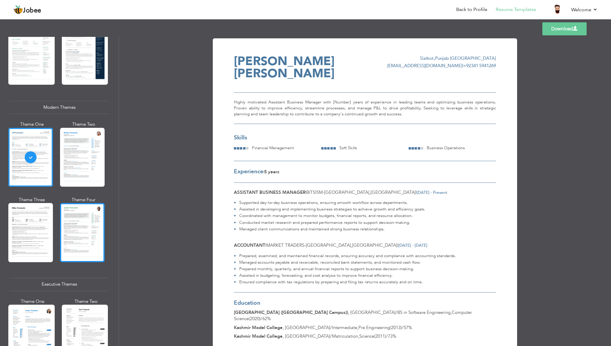
click at [74, 231] on div at bounding box center [82, 232] width 45 height 59
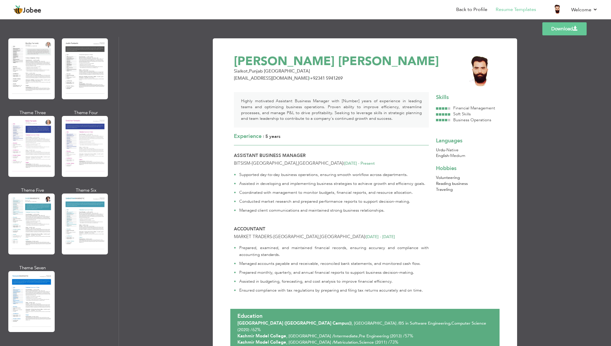
scroll to position [903, 0]
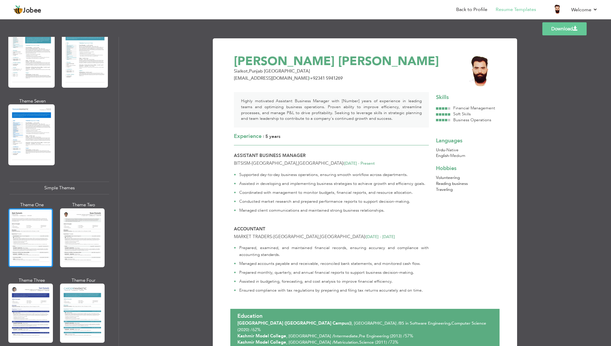
click at [37, 246] on div at bounding box center [30, 237] width 45 height 59
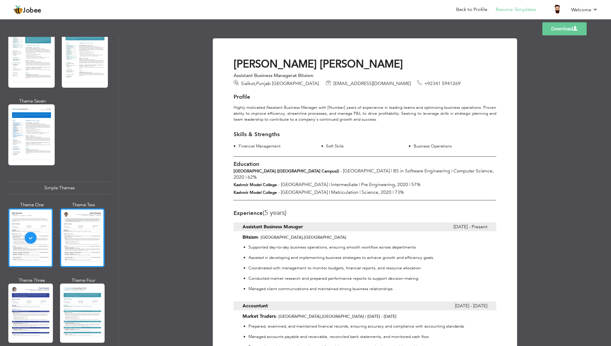
click at [84, 236] on div at bounding box center [82, 237] width 45 height 59
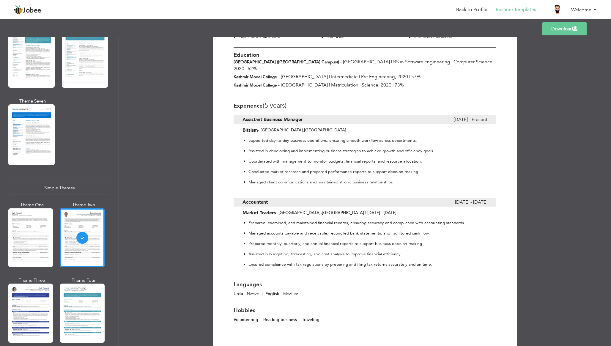
scroll to position [0, 0]
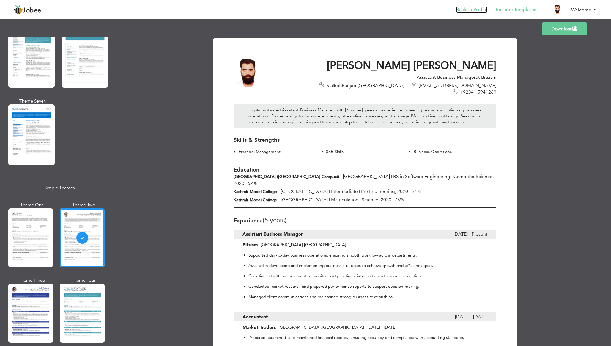
click at [472, 12] on link "Back to Profile" at bounding box center [471, 9] width 31 height 7
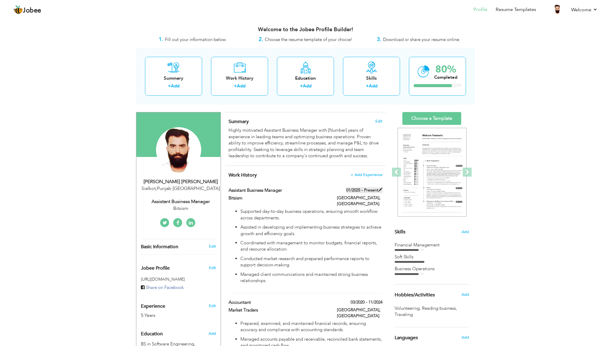
click at [381, 191] on span at bounding box center [380, 190] width 4 height 4
type input "Assistant‬ ‭Business Manage‬‭r"
type input "Bitsism"
type input "01/2025"
type input "[GEOGRAPHIC_DATA]"
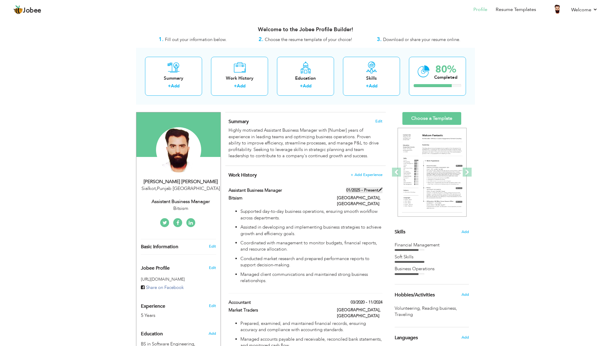
type input "[GEOGRAPHIC_DATA]"
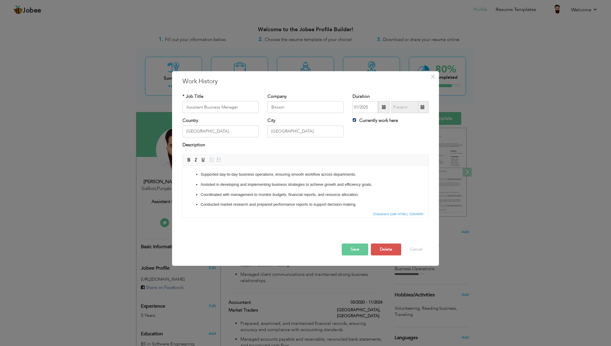
click at [354, 120] on input "Currently work here" at bounding box center [355, 120] width 4 height 4
checkbox input "false"
click at [414, 109] on input "09/2025" at bounding box center [405, 107] width 27 height 12
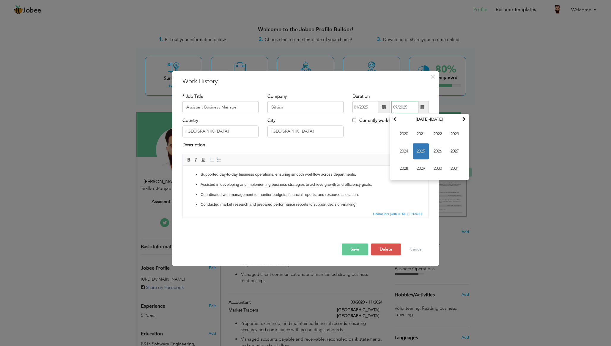
click at [426, 151] on span "2025" at bounding box center [421, 152] width 16 height 16
click at [451, 151] on span "Aug" at bounding box center [455, 152] width 16 height 16
type input "08/2025"
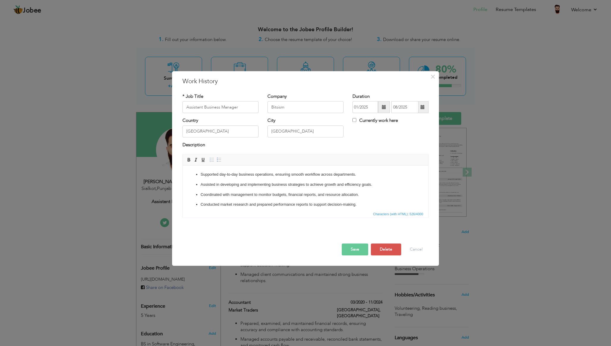
click at [397, 137] on div "Country Pakistan City Lahore Currently work here" at bounding box center [305, 130] width 255 height 24
click at [356, 252] on button "Save" at bounding box center [355, 250] width 26 height 12
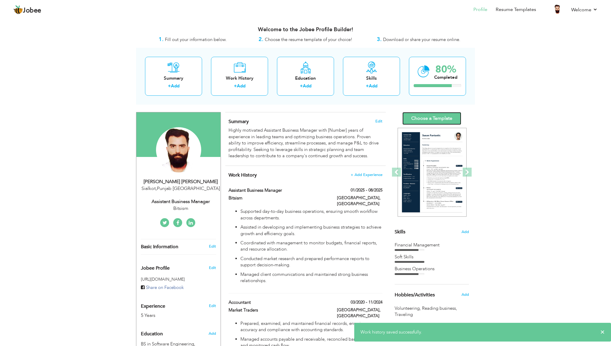
click at [446, 122] on link "Choose a Template" at bounding box center [432, 118] width 59 height 13
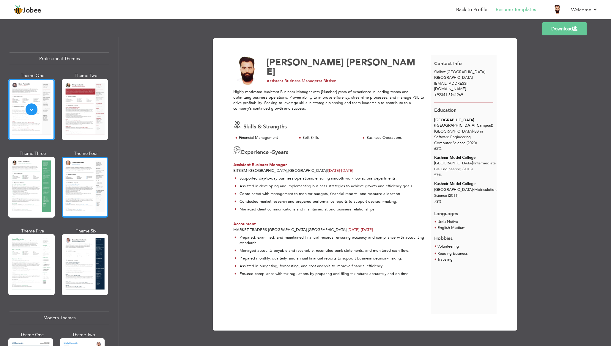
click at [79, 170] on div at bounding box center [85, 187] width 46 height 61
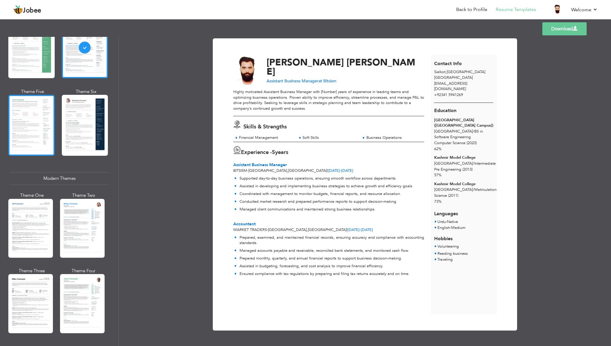
scroll to position [140, 0]
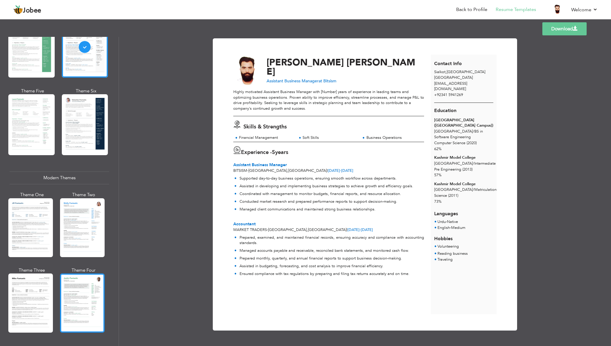
click at [85, 274] on div at bounding box center [82, 303] width 45 height 59
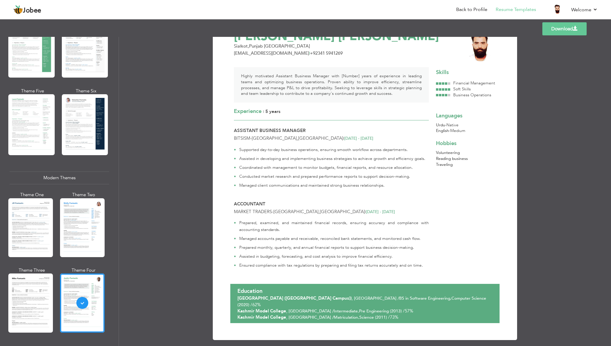
scroll to position [170, 0]
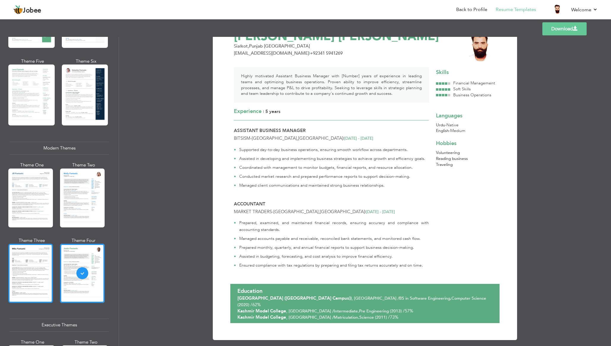
click at [31, 263] on div at bounding box center [30, 273] width 45 height 59
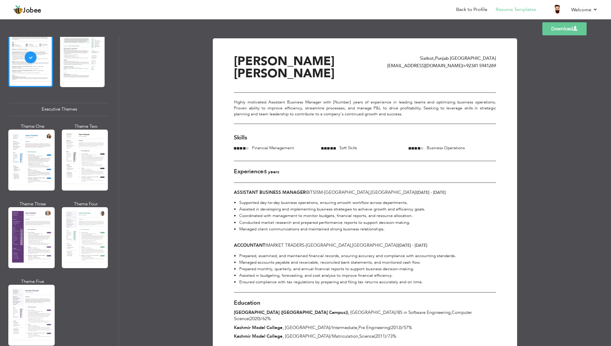
scroll to position [903, 0]
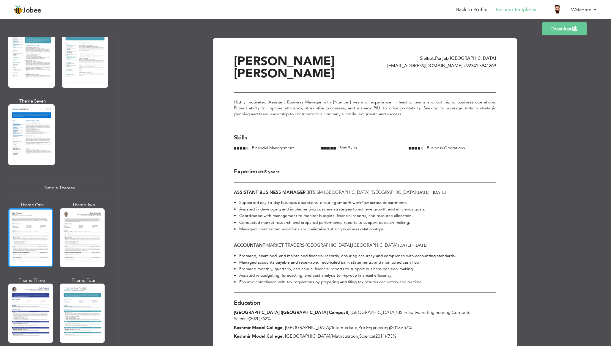
click at [29, 230] on div at bounding box center [30, 237] width 45 height 59
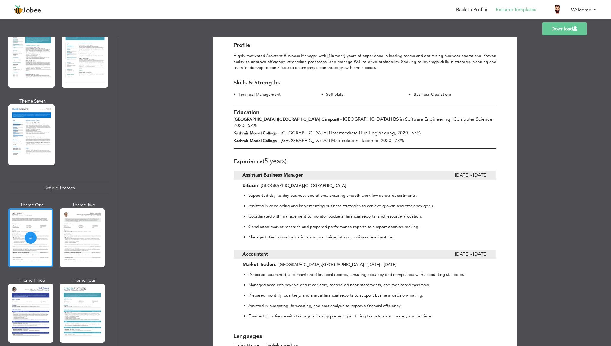
scroll to position [0, 0]
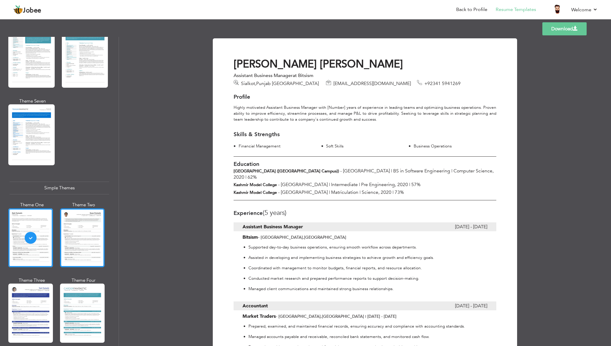
click at [76, 238] on div at bounding box center [82, 237] width 45 height 59
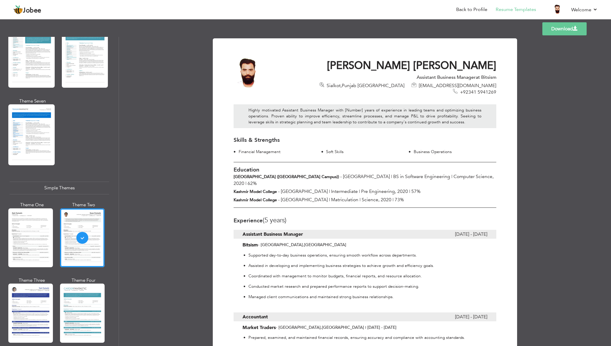
click at [552, 29] on link "Download" at bounding box center [565, 28] width 44 height 13
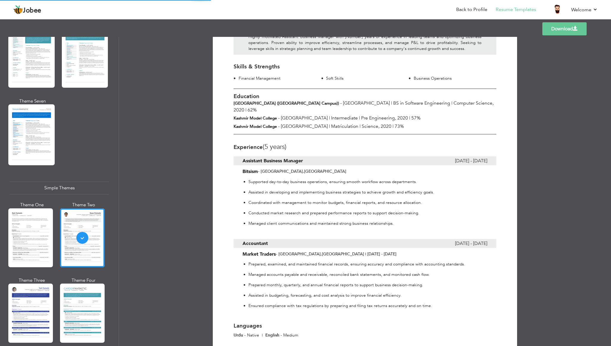
scroll to position [115, 0]
